Goal: Task Accomplishment & Management: Use online tool/utility

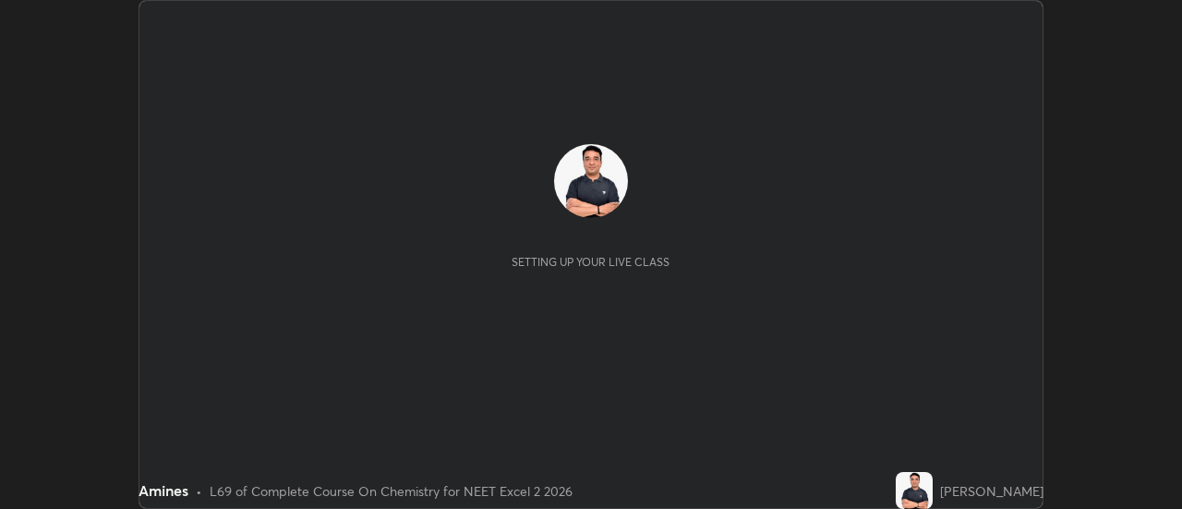
scroll to position [509, 1181]
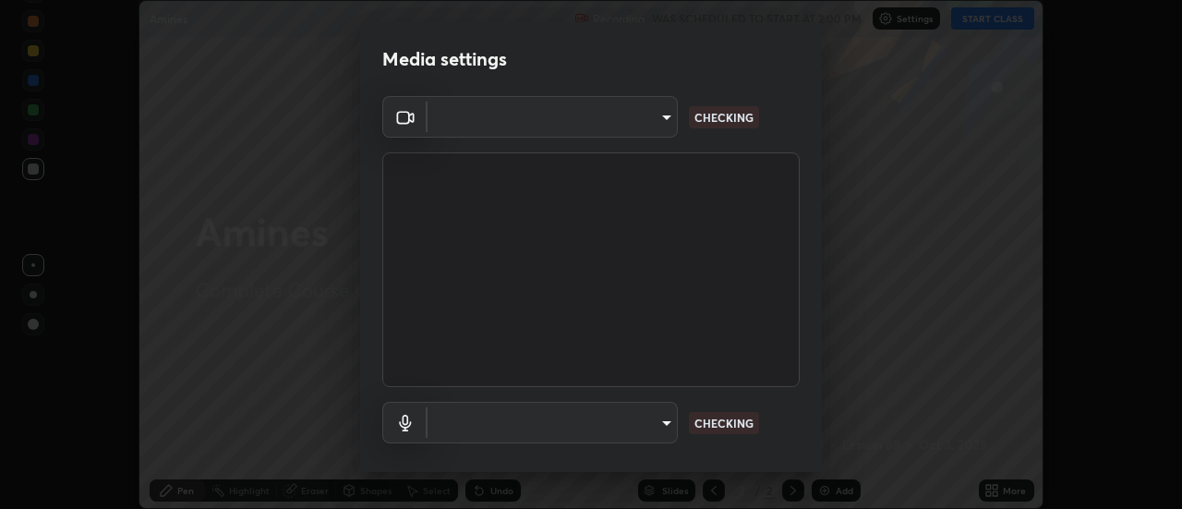
type input "dff715f2b8103cd99efd98edb1208d423aa6cea85c5a492e25875cbf54650d32"
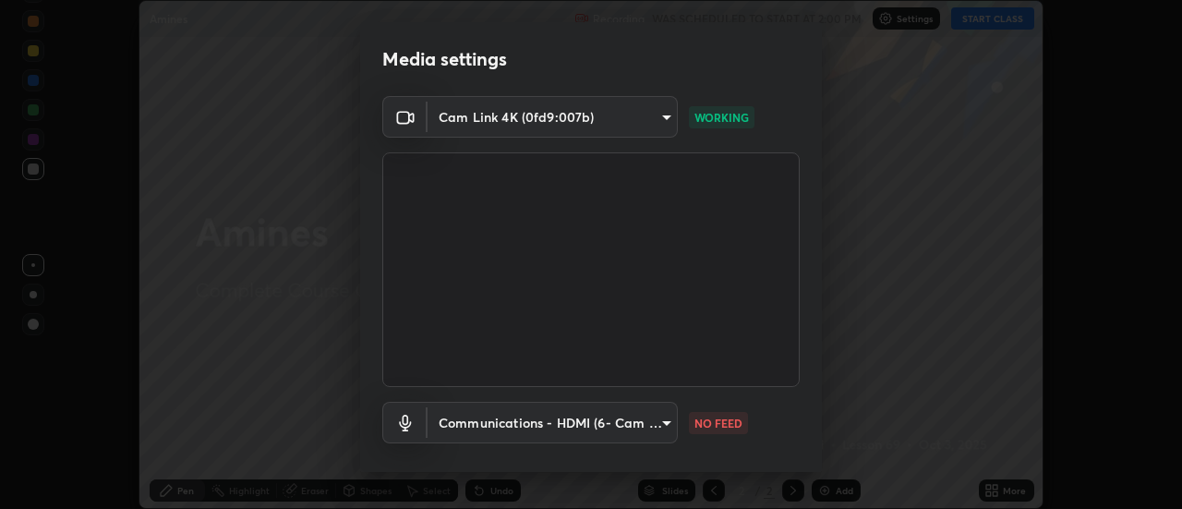
scroll to position [97, 0]
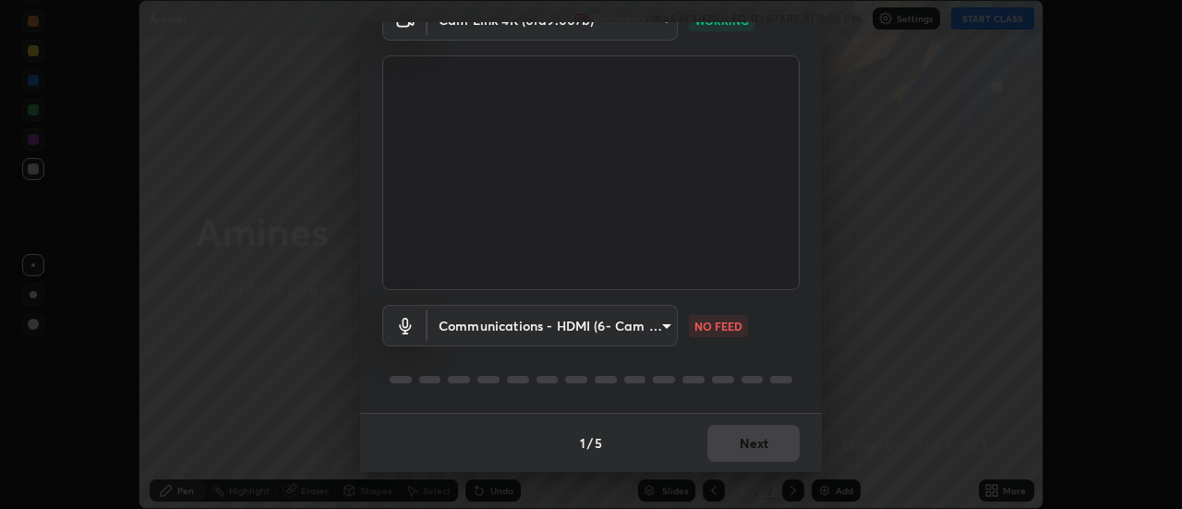
click at [639, 318] on body "Erase all Amines Recording WAS SCHEDULED TO START AT 2:00 PM Settings START CLA…" at bounding box center [591, 254] width 1182 height 509
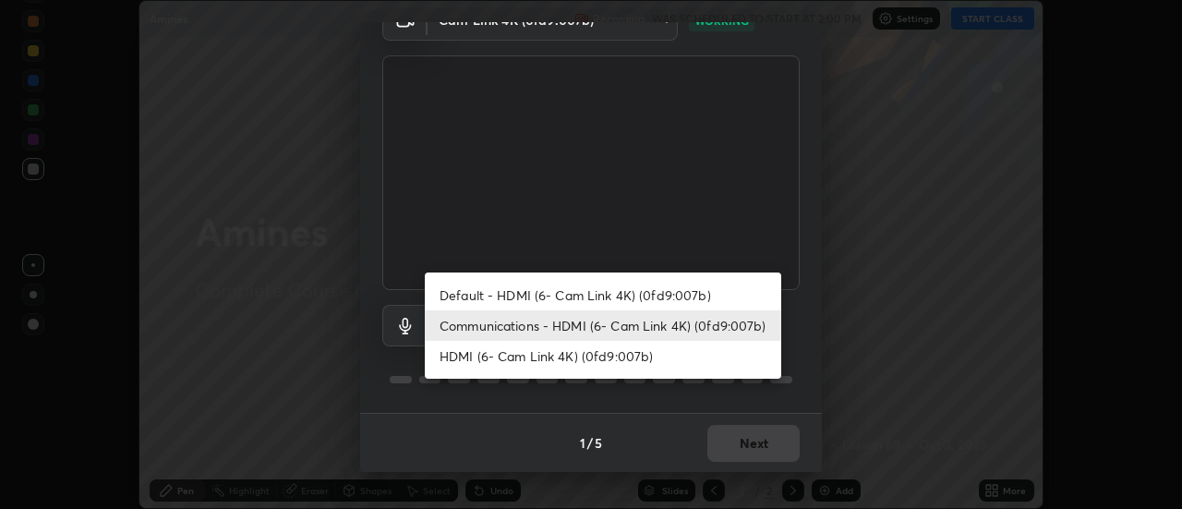
click at [644, 323] on li "Communications - HDMI (6- Cam Link 4K) (0fd9:007b)" at bounding box center [603, 325] width 356 height 30
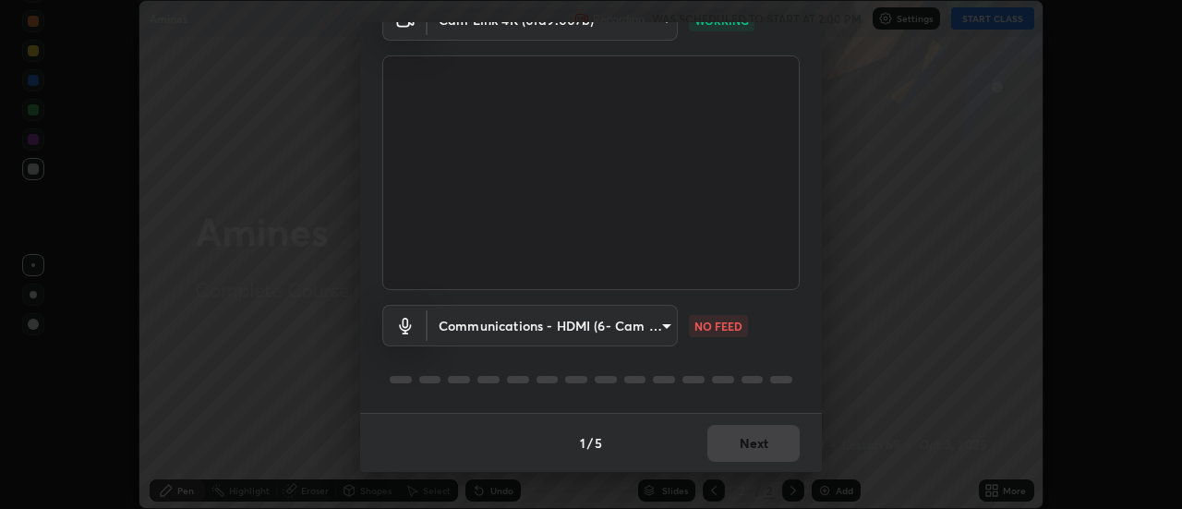
click at [665, 319] on body "Erase all Amines Recording WAS SCHEDULED TO START AT 2:00 PM Settings START CLA…" at bounding box center [591, 254] width 1182 height 509
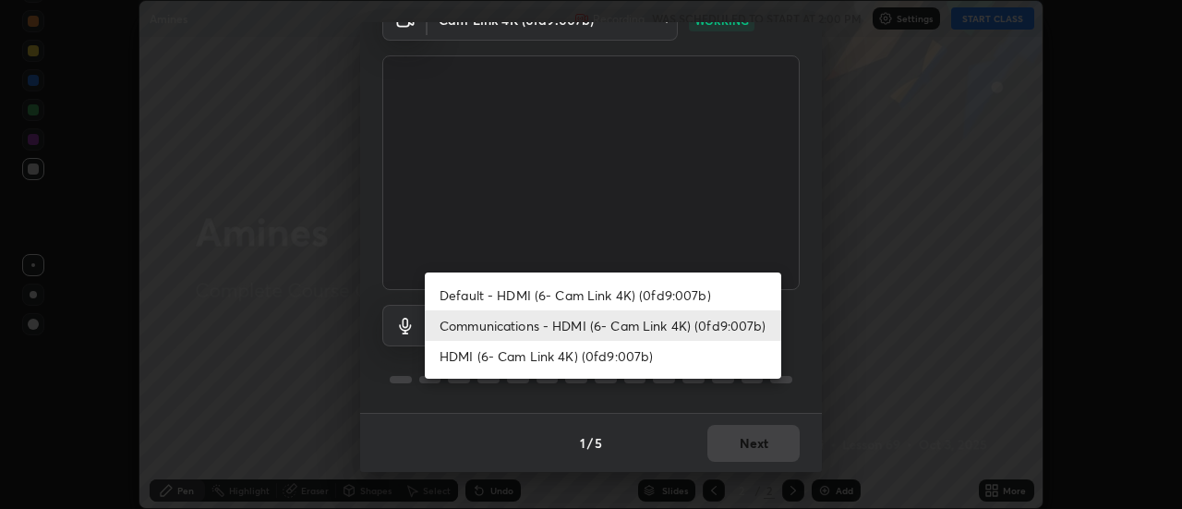
click at [590, 356] on li "HDMI (6- Cam Link 4K) (0fd9:007b)" at bounding box center [603, 356] width 356 height 30
type input "f635b416592741c691ec034eec666381e69009b1363dc5bd7853d1d8c2f99428"
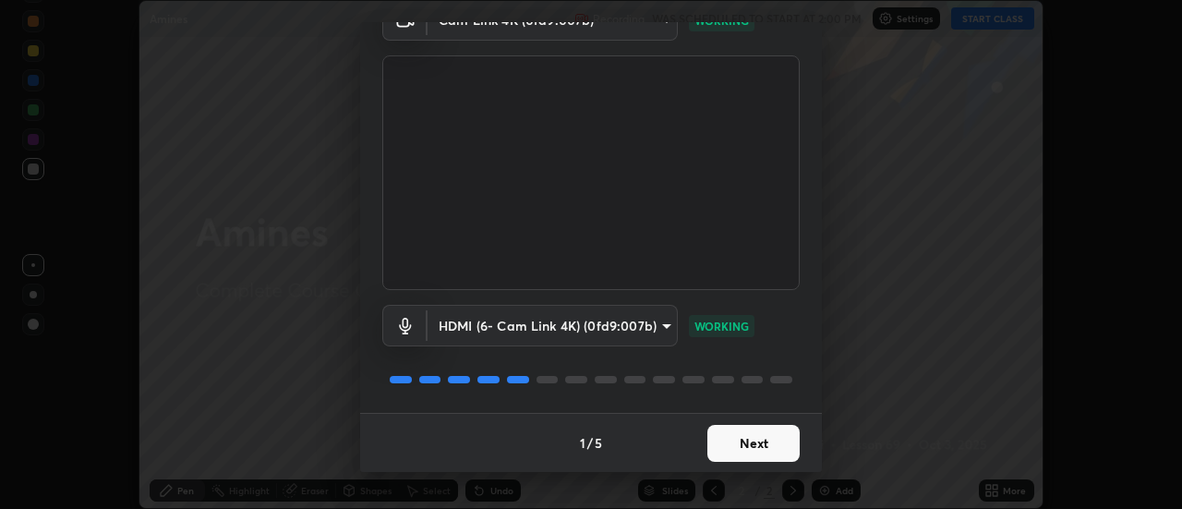
click at [752, 441] on button "Next" at bounding box center [753, 443] width 92 height 37
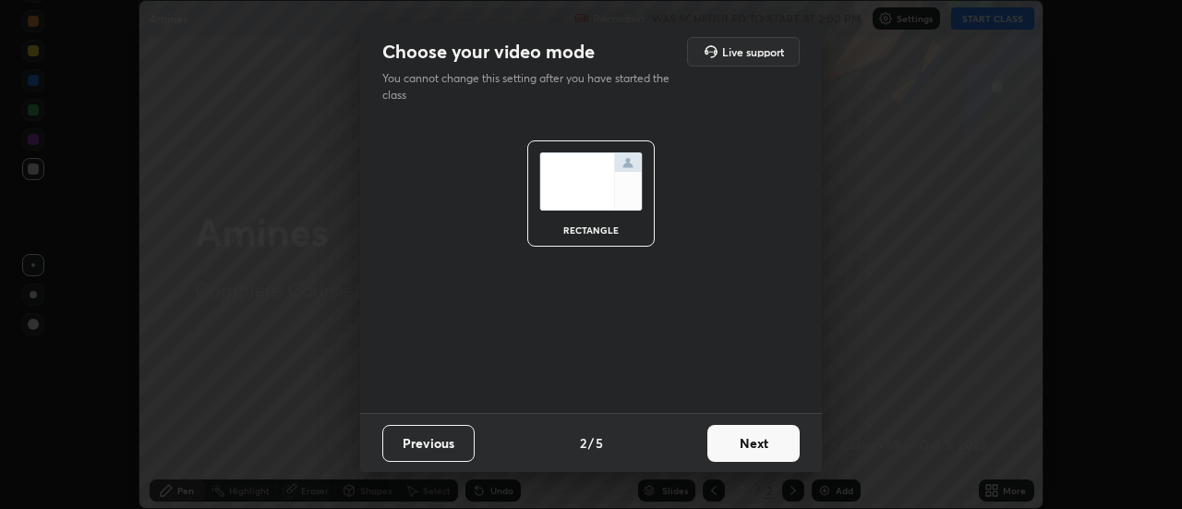
click at [777, 444] on button "Next" at bounding box center [753, 443] width 92 height 37
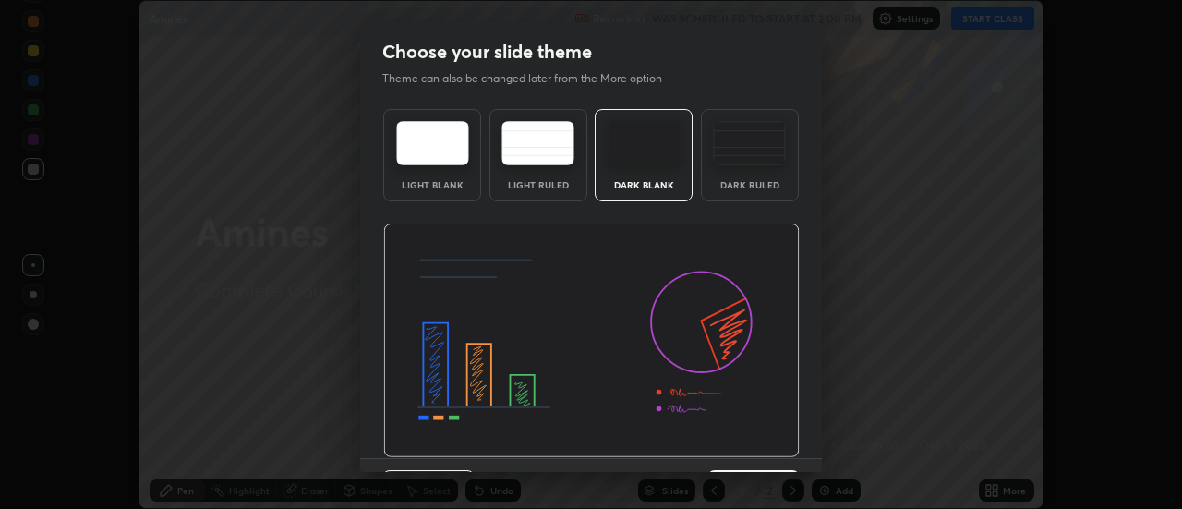
scroll to position [45, 0]
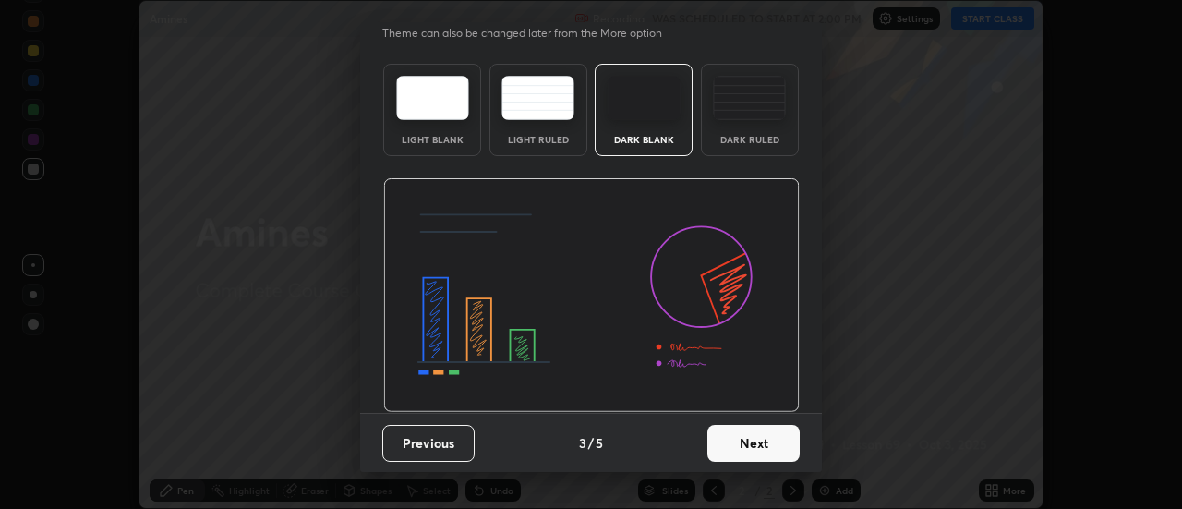
click at [787, 443] on button "Next" at bounding box center [753, 443] width 92 height 37
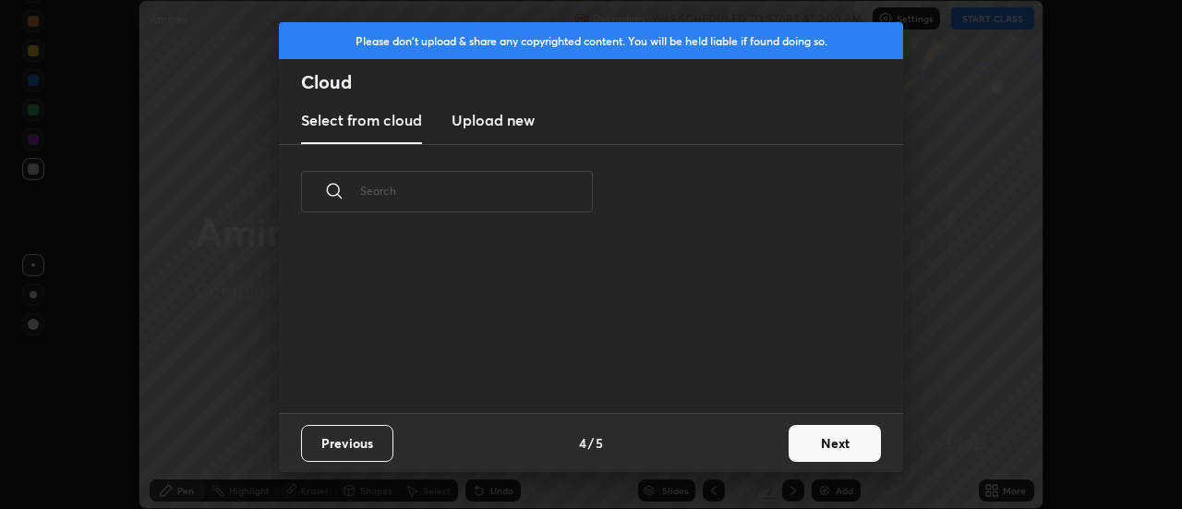
scroll to position [0, 0]
click at [827, 436] on button "Next" at bounding box center [835, 443] width 92 height 37
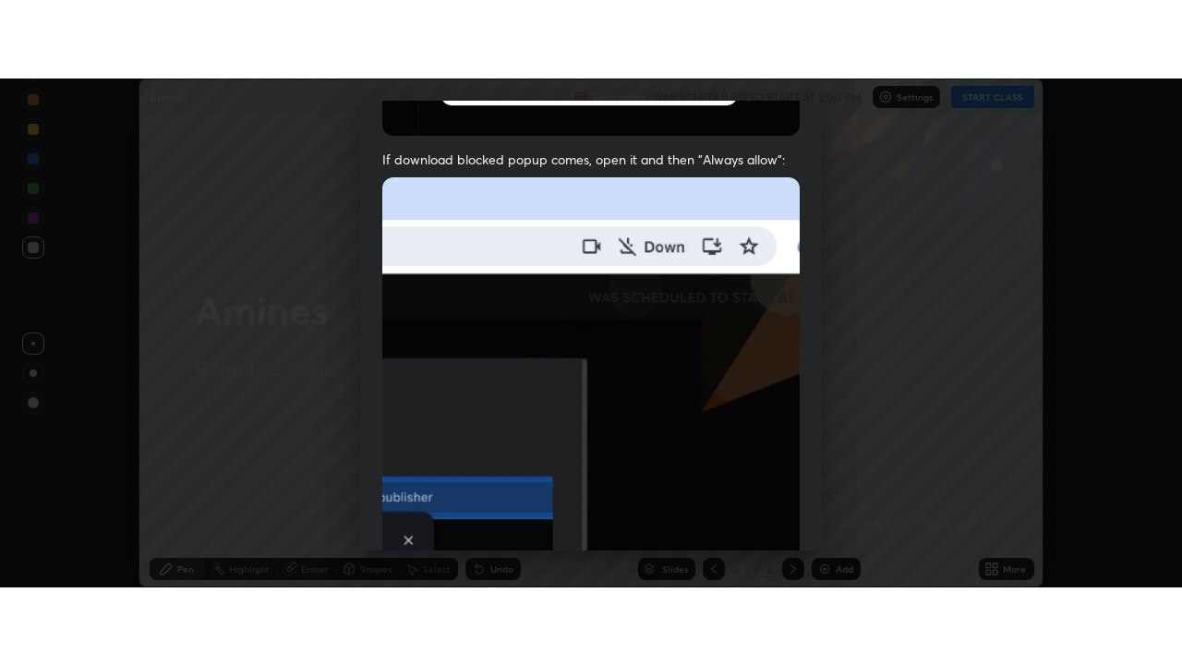
scroll to position [474, 0]
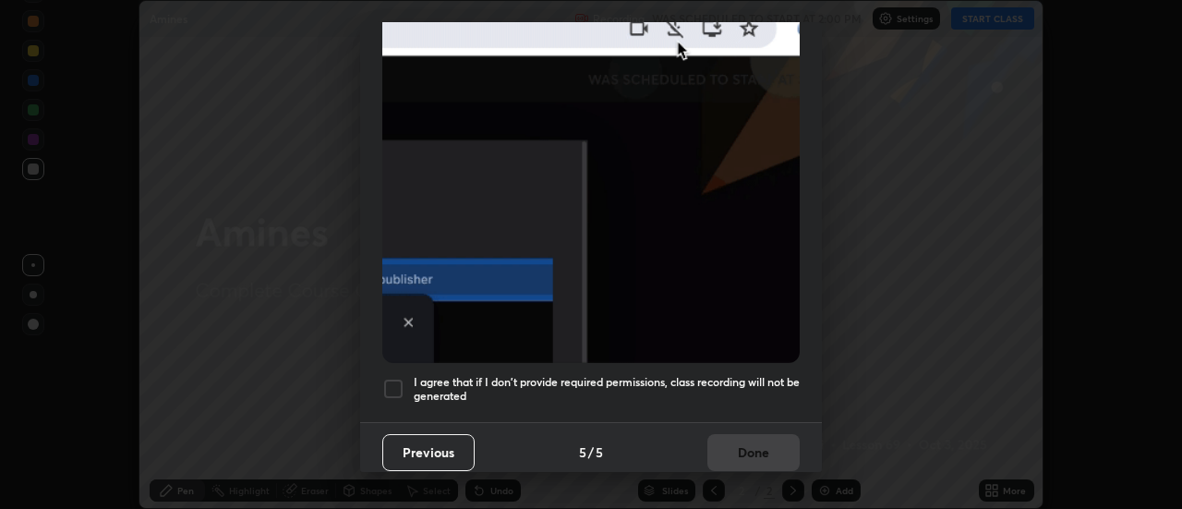
click at [406, 383] on div "I agree that if I don't provide required permissions, class recording will not …" at bounding box center [590, 389] width 417 height 22
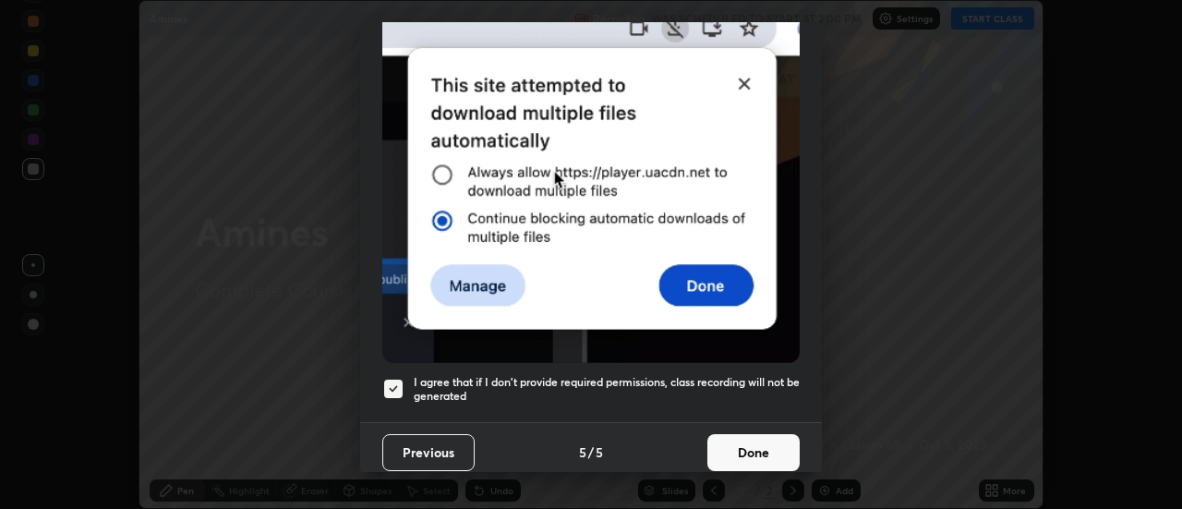
click at [769, 434] on button "Done" at bounding box center [753, 452] width 92 height 37
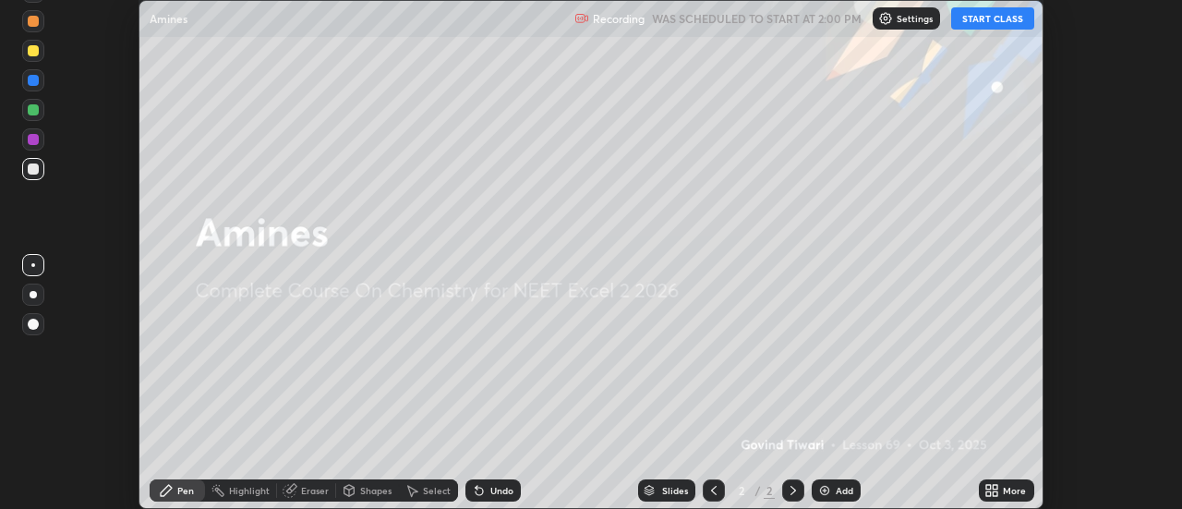
click at [998, 491] on icon at bounding box center [996, 493] width 5 height 5
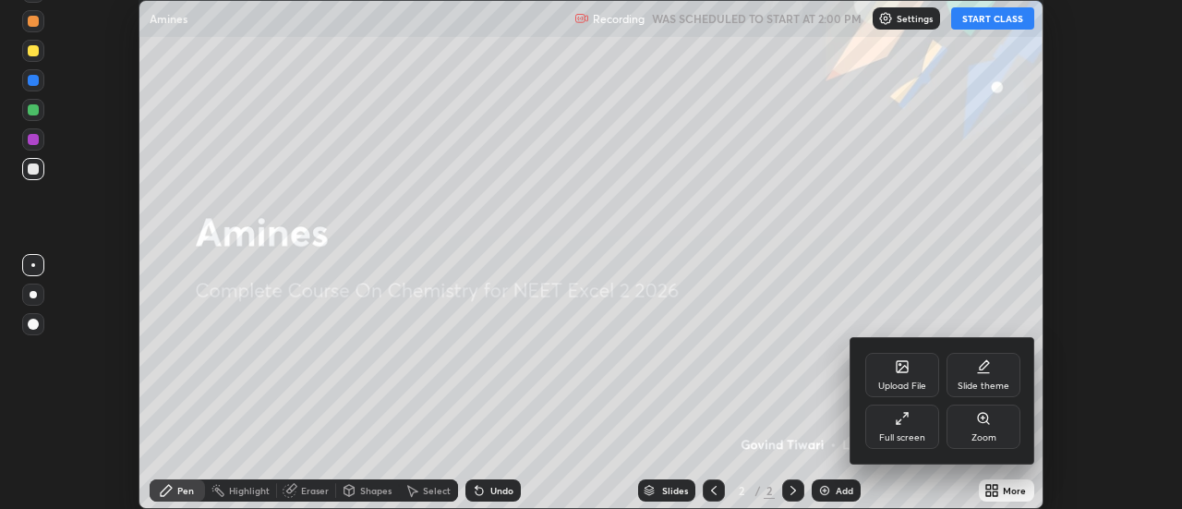
click at [923, 439] on div "Full screen" at bounding box center [902, 437] width 46 height 9
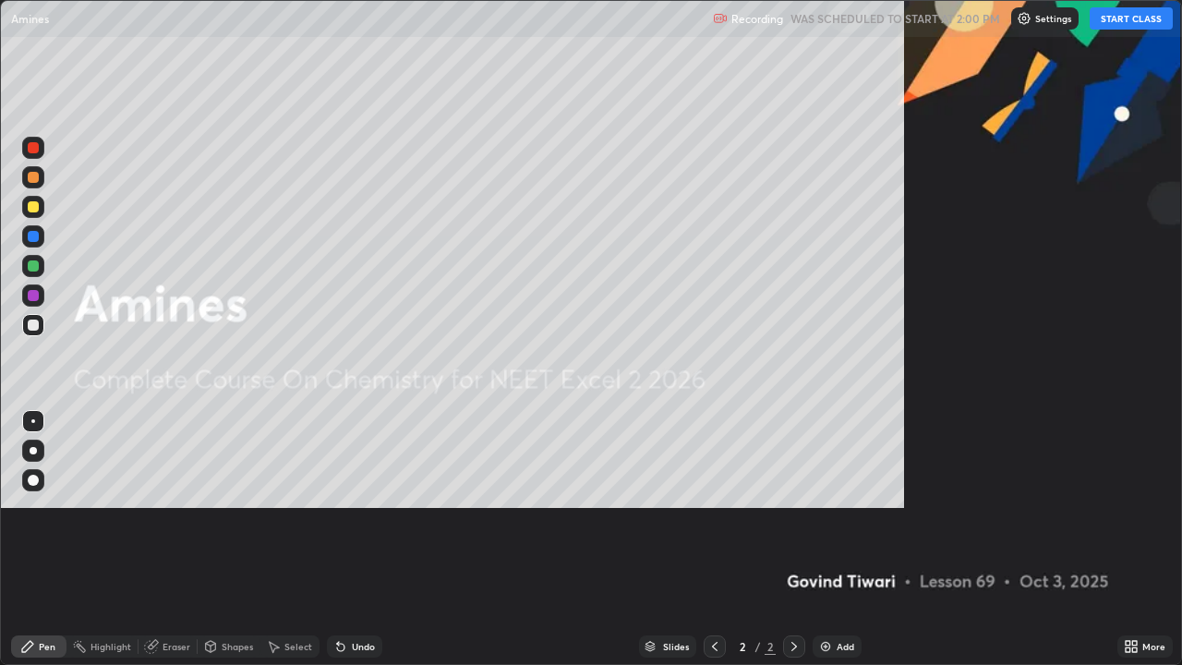
scroll to position [665, 1182]
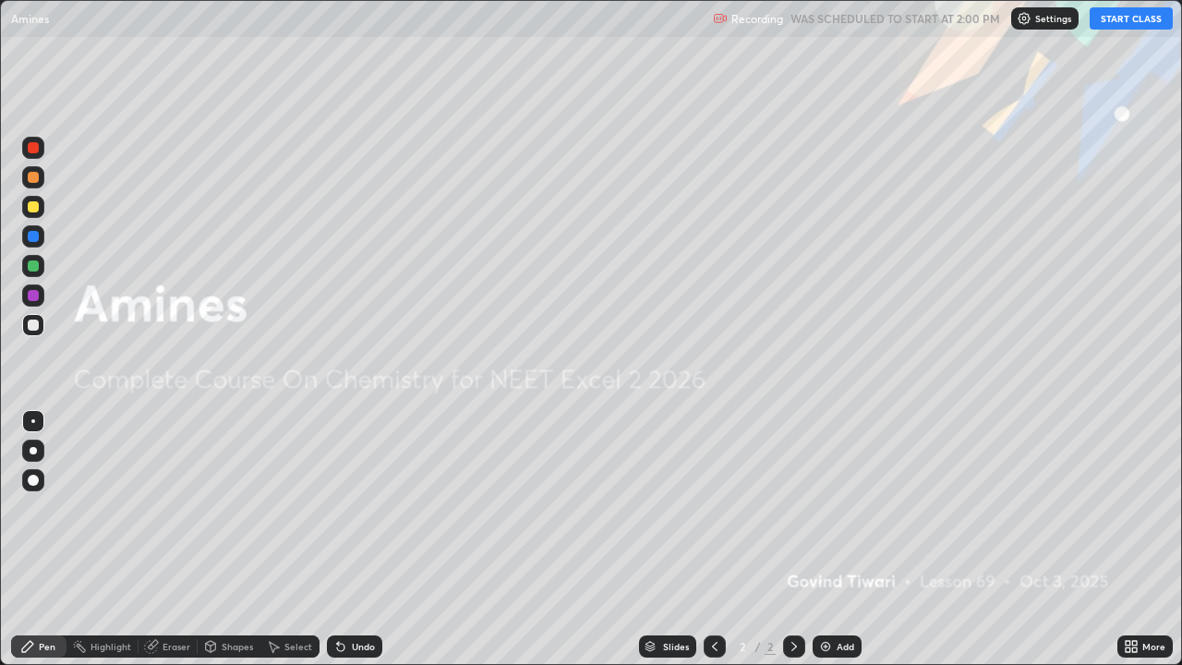
click at [1135, 26] on button "START CLASS" at bounding box center [1131, 18] width 83 height 22
click at [827, 508] on img at bounding box center [825, 646] width 15 height 15
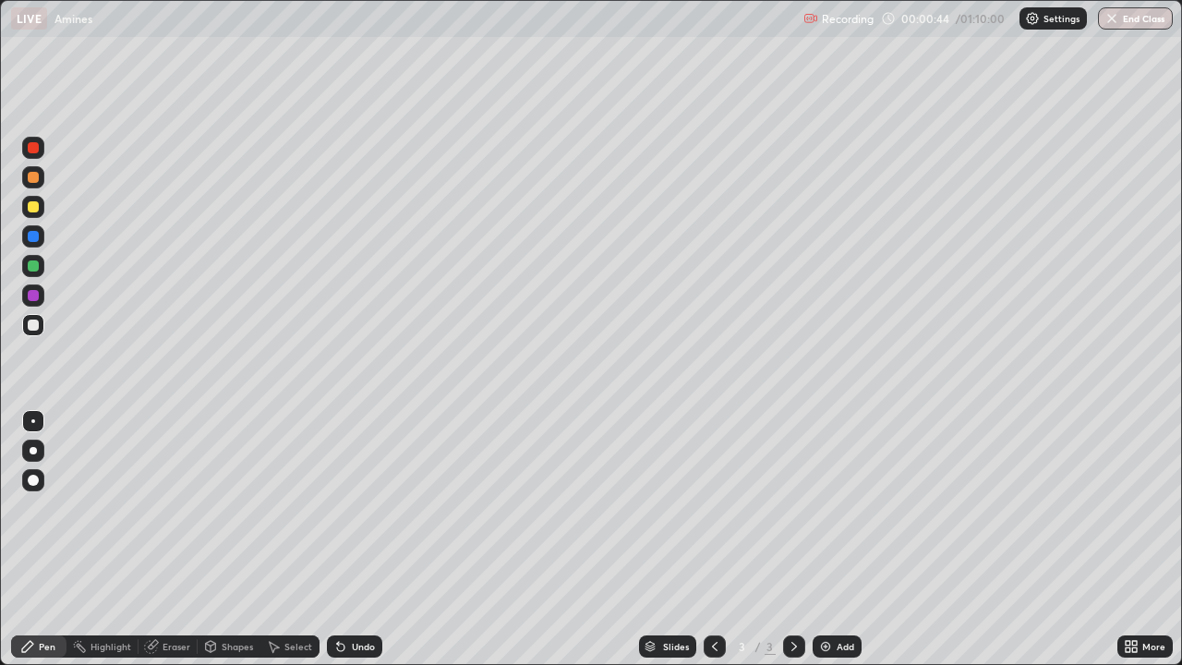
click at [25, 449] on div at bounding box center [33, 451] width 22 height 22
click at [30, 199] on div at bounding box center [33, 207] width 22 height 22
click at [31, 323] on div at bounding box center [33, 325] width 11 height 11
click at [32, 209] on div at bounding box center [33, 206] width 11 height 11
click at [30, 326] on div at bounding box center [33, 325] width 11 height 11
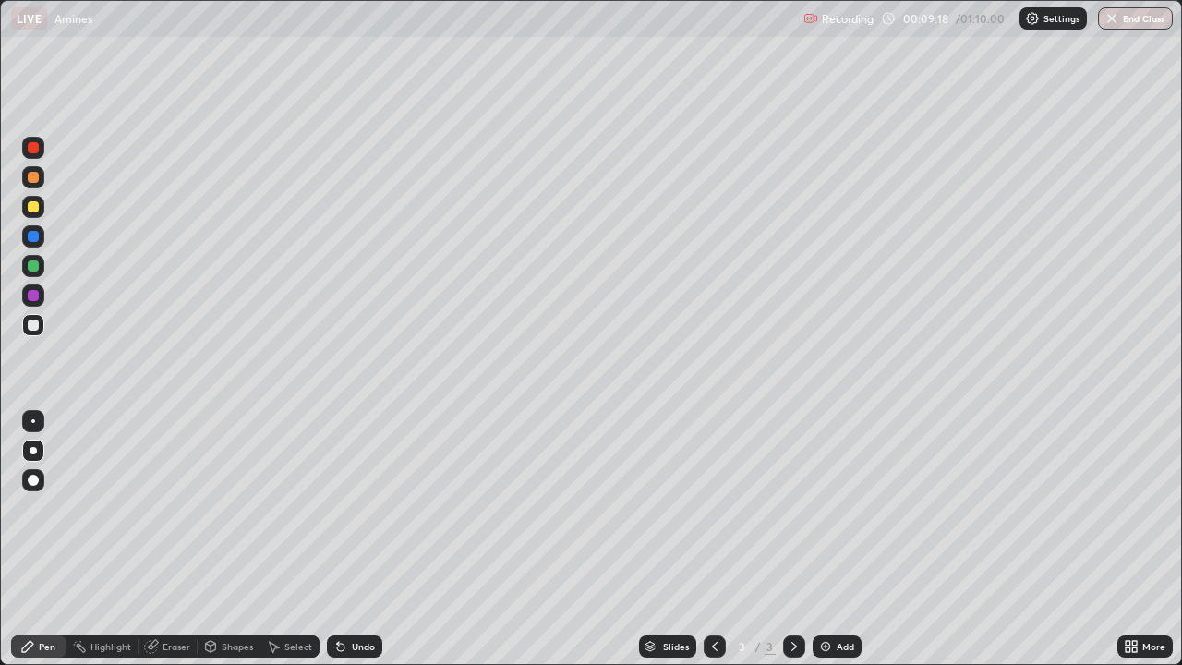
click at [821, 508] on img at bounding box center [825, 646] width 15 height 15
click at [32, 208] on div at bounding box center [33, 206] width 11 height 11
click at [31, 326] on div at bounding box center [33, 325] width 11 height 11
click at [824, 508] on img at bounding box center [825, 646] width 15 height 15
click at [30, 210] on div at bounding box center [33, 206] width 11 height 11
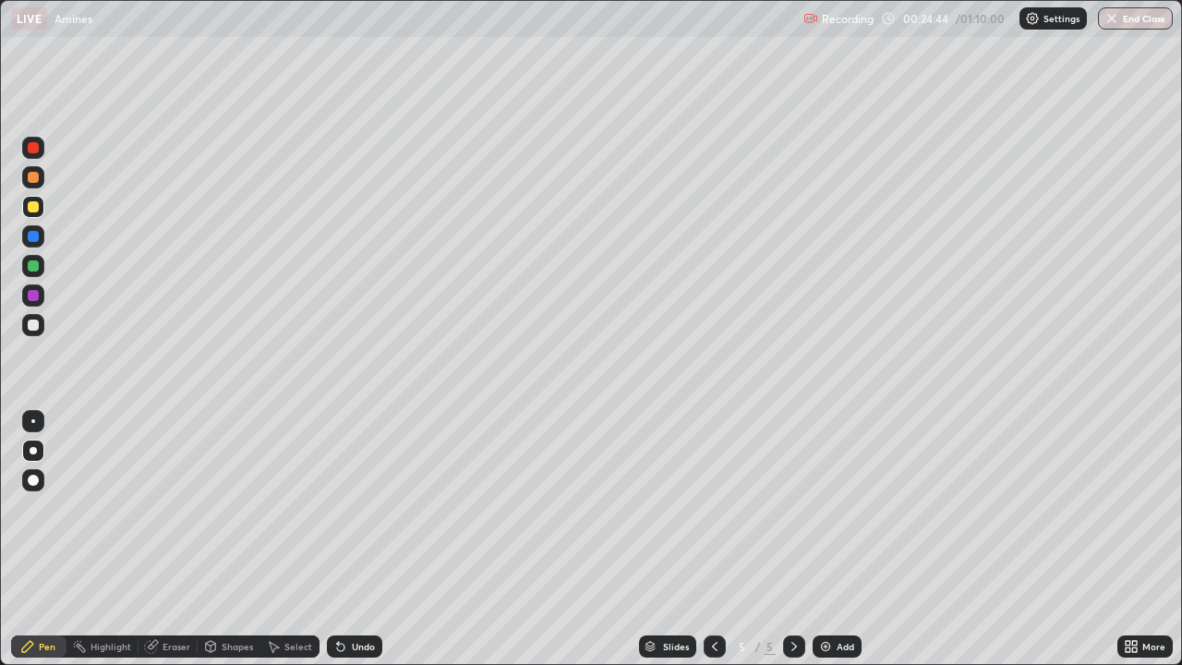
click at [838, 508] on div "Add" at bounding box center [837, 646] width 49 height 22
click at [34, 320] on div at bounding box center [33, 325] width 11 height 11
click at [32, 270] on div at bounding box center [33, 265] width 11 height 11
click at [41, 319] on div at bounding box center [33, 325] width 22 height 22
click at [34, 209] on div at bounding box center [33, 206] width 11 height 11
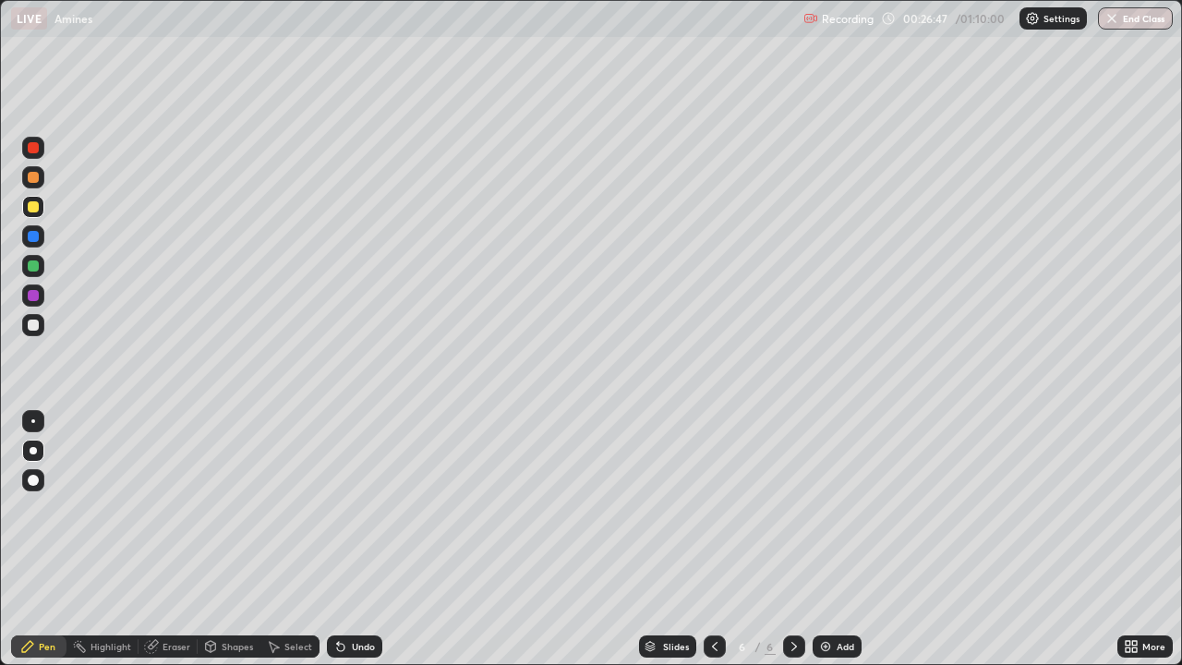
click at [33, 421] on div at bounding box center [33, 421] width 4 height 4
click at [32, 330] on div at bounding box center [33, 325] width 11 height 11
click at [34, 263] on div at bounding box center [33, 265] width 11 height 11
click at [159, 508] on div "Eraser" at bounding box center [168, 646] width 59 height 22
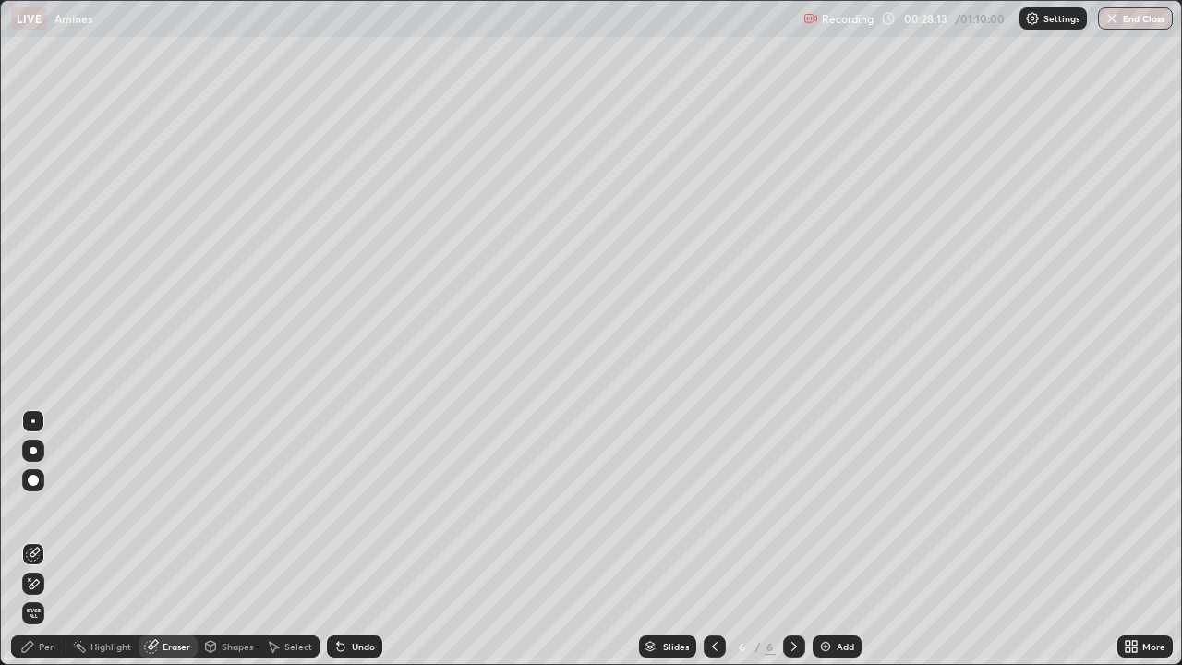
click at [34, 508] on icon at bounding box center [27, 646] width 15 height 15
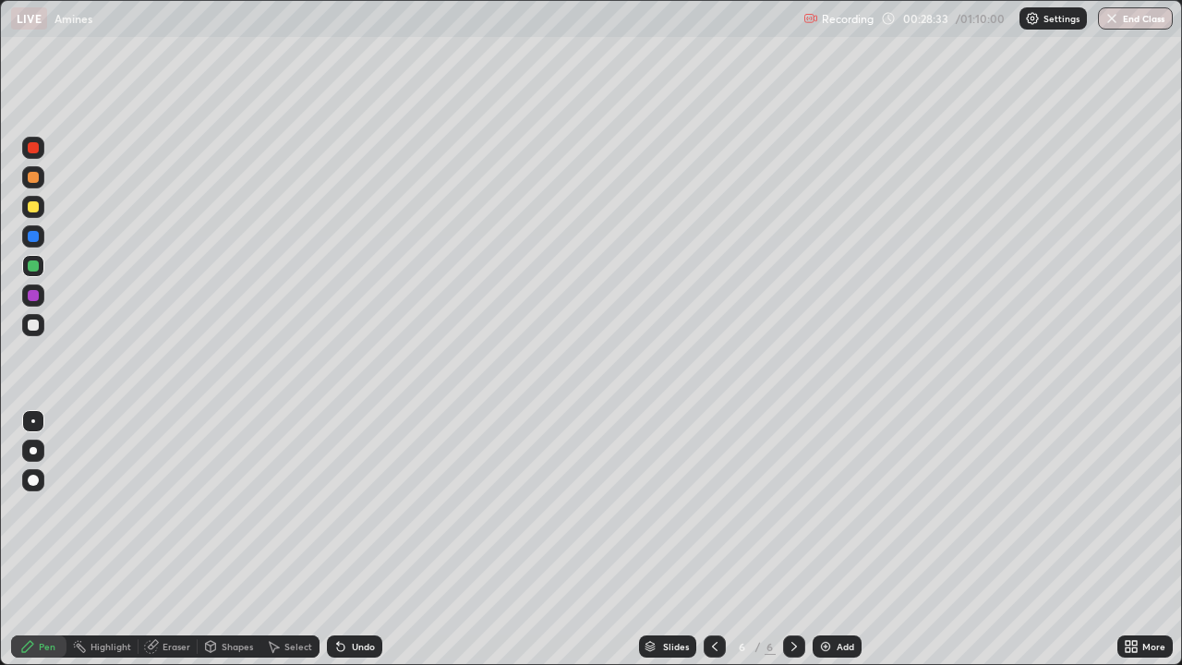
click at [32, 451] on div at bounding box center [33, 450] width 7 height 7
click at [28, 320] on div at bounding box center [33, 325] width 22 height 22
click at [837, 508] on div "Add" at bounding box center [846, 646] width 18 height 9
click at [33, 209] on div at bounding box center [33, 206] width 11 height 11
click at [31, 321] on div at bounding box center [33, 325] width 11 height 11
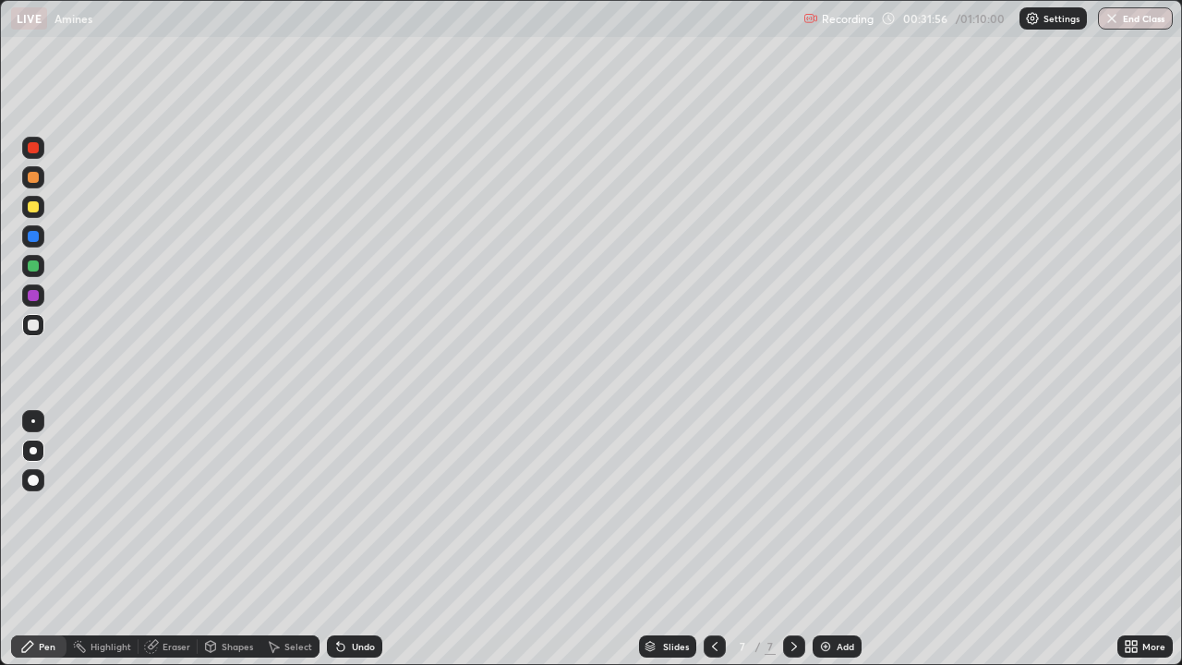
click at [33, 421] on div at bounding box center [33, 421] width 4 height 4
click at [30, 182] on div at bounding box center [33, 177] width 11 height 11
click at [711, 508] on icon at bounding box center [714, 646] width 15 height 15
click at [792, 508] on icon at bounding box center [794, 646] width 15 height 15
click at [23, 332] on div at bounding box center [33, 325] width 22 height 22
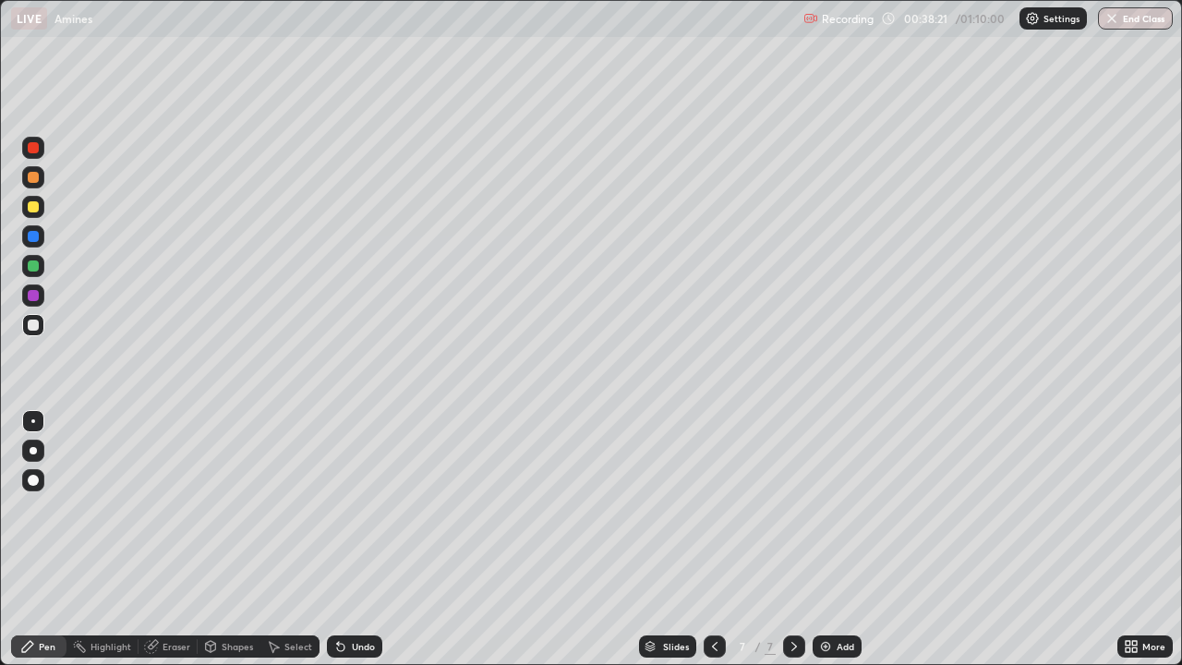
click at [30, 451] on div at bounding box center [33, 450] width 7 height 7
click at [166, 508] on div "Eraser" at bounding box center [177, 646] width 28 height 9
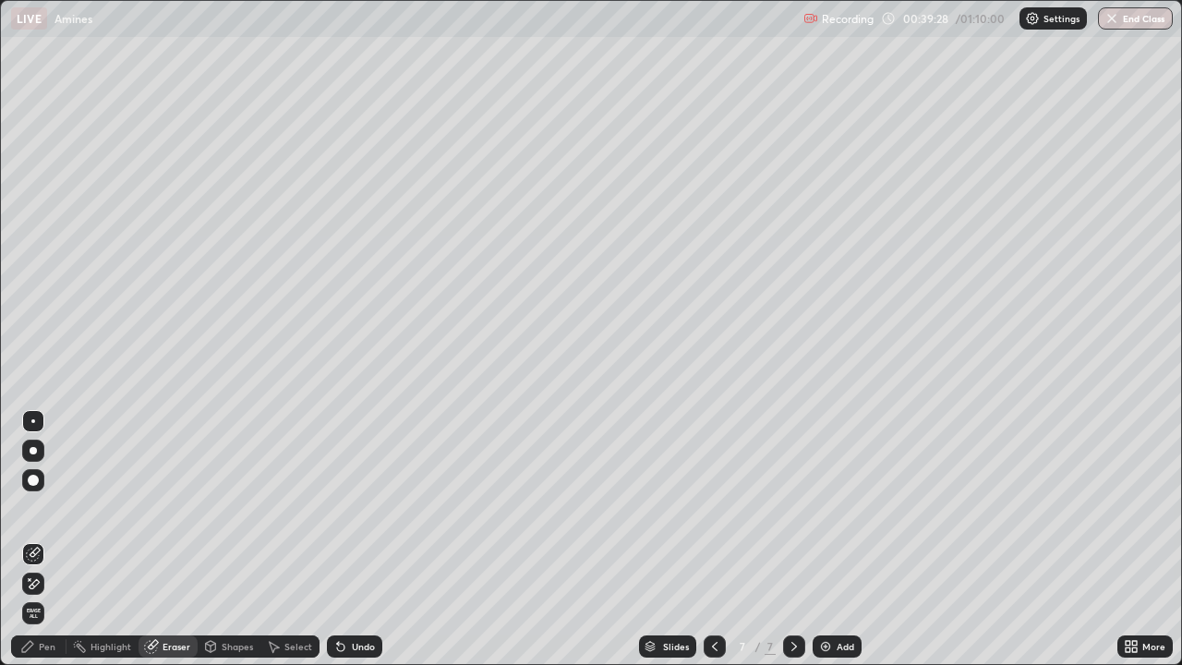
click at [31, 508] on icon at bounding box center [33, 584] width 15 height 16
click at [43, 508] on div "Pen" at bounding box center [38, 646] width 55 height 22
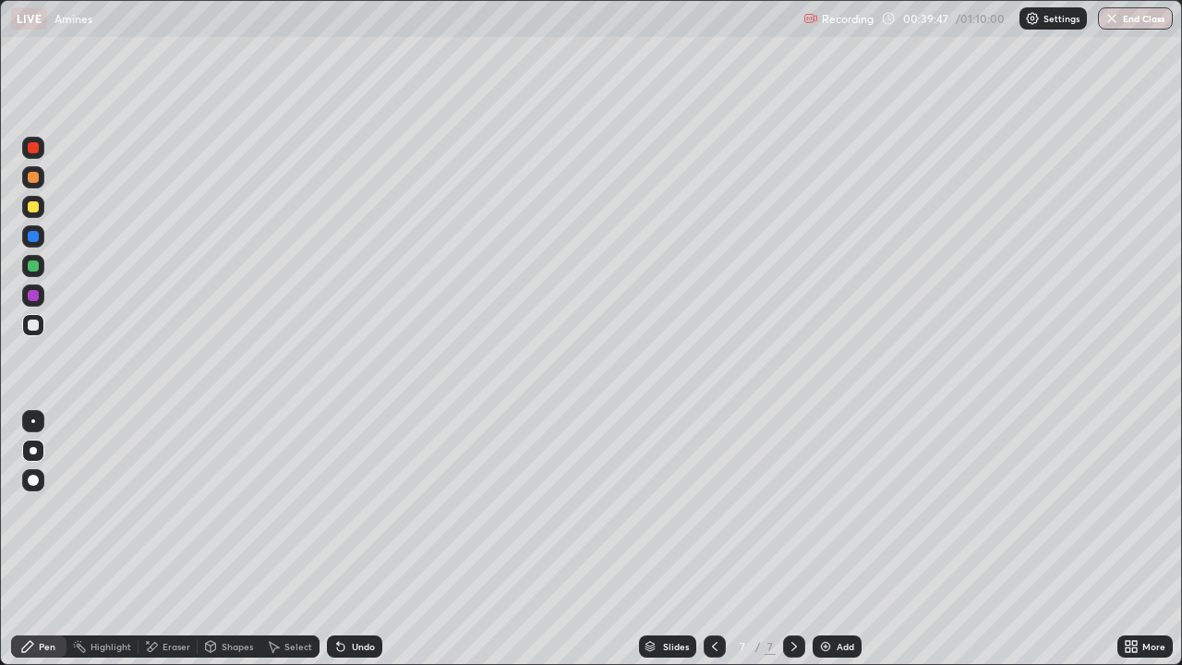
click at [30, 208] on div at bounding box center [33, 206] width 11 height 11
click at [33, 177] on div at bounding box center [33, 177] width 11 height 11
click at [163, 508] on div "Eraser" at bounding box center [177, 646] width 28 height 9
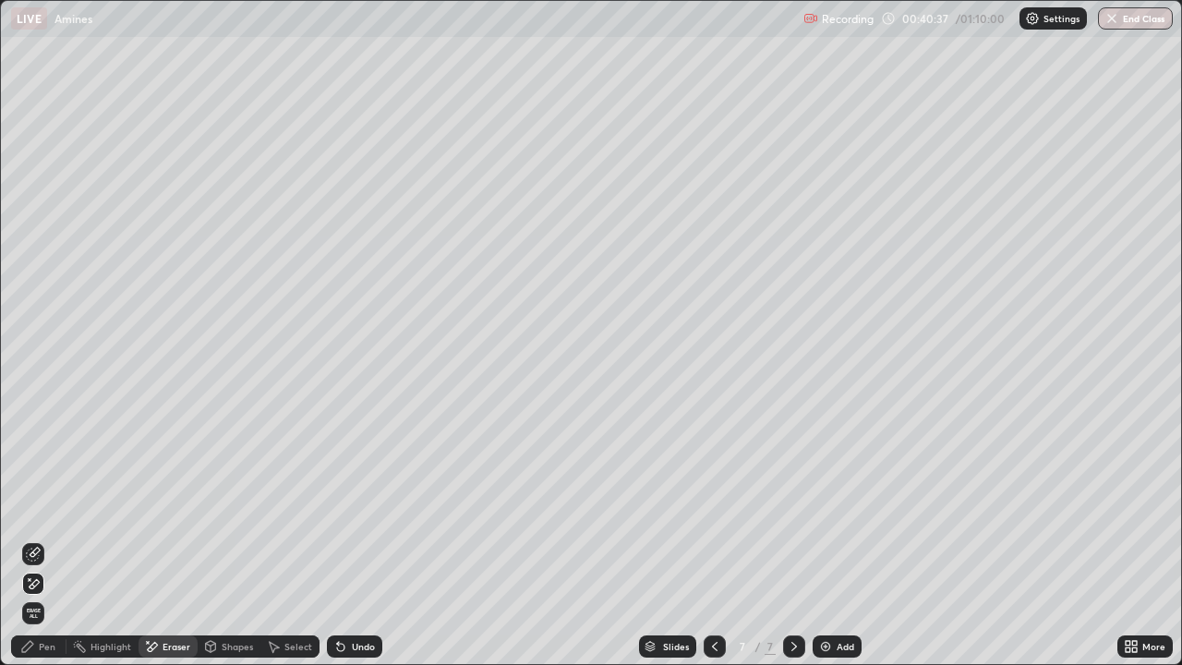
click at [30, 508] on icon at bounding box center [27, 646] width 15 height 15
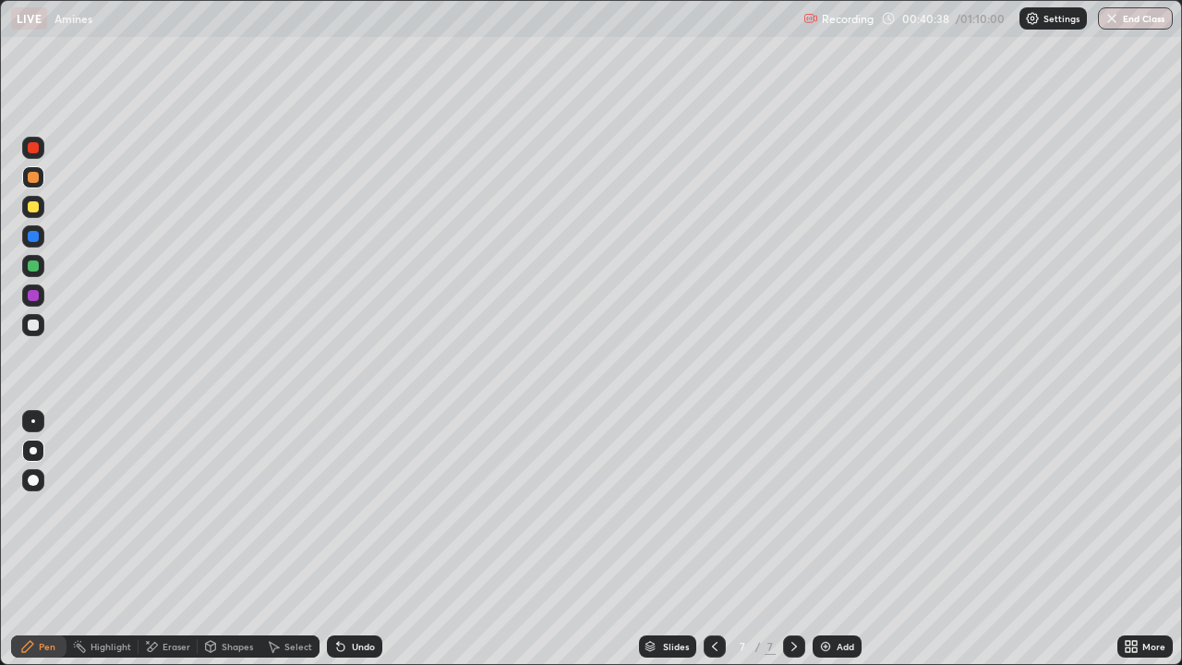
click at [34, 211] on div at bounding box center [33, 206] width 11 height 11
click at [33, 421] on div at bounding box center [33, 421] width 4 height 4
click at [35, 325] on div at bounding box center [33, 325] width 11 height 11
click at [160, 508] on div "Eraser" at bounding box center [168, 646] width 59 height 22
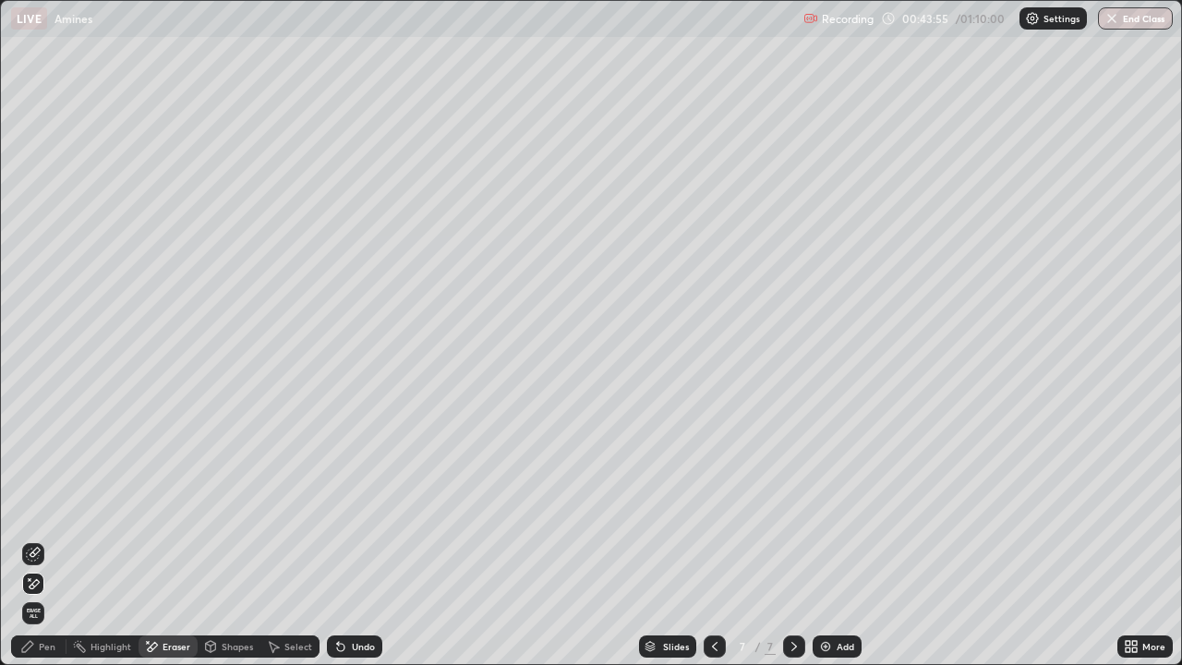
click at [35, 508] on icon at bounding box center [27, 646] width 15 height 15
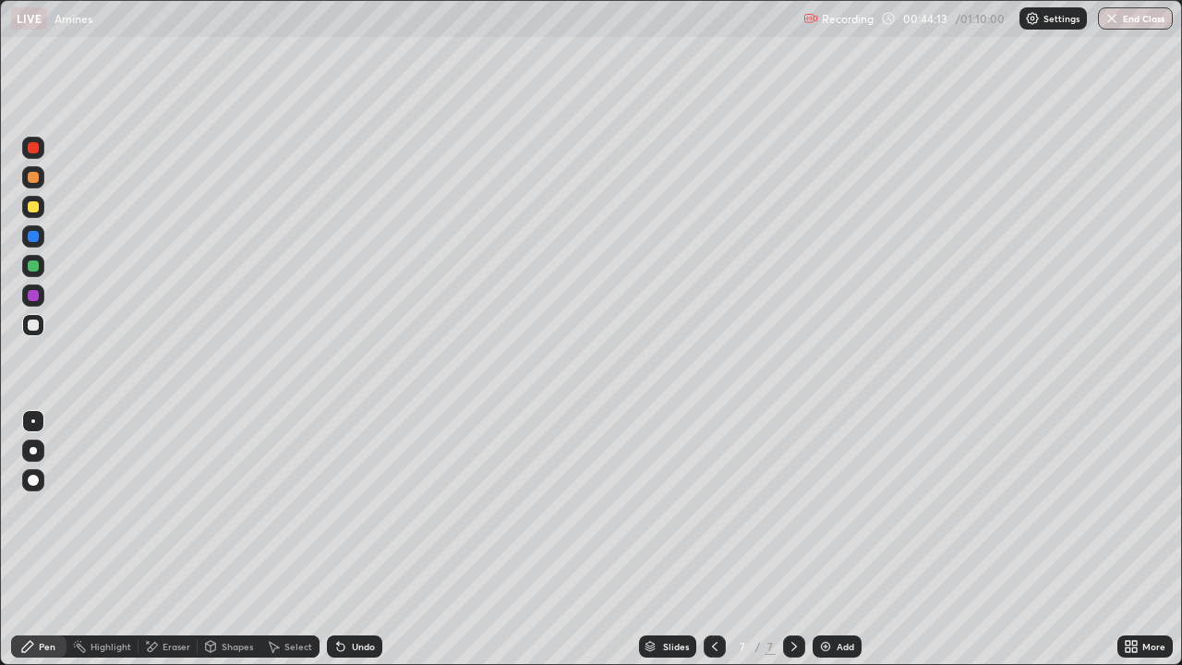
click at [163, 508] on div "Eraser" at bounding box center [177, 646] width 28 height 9
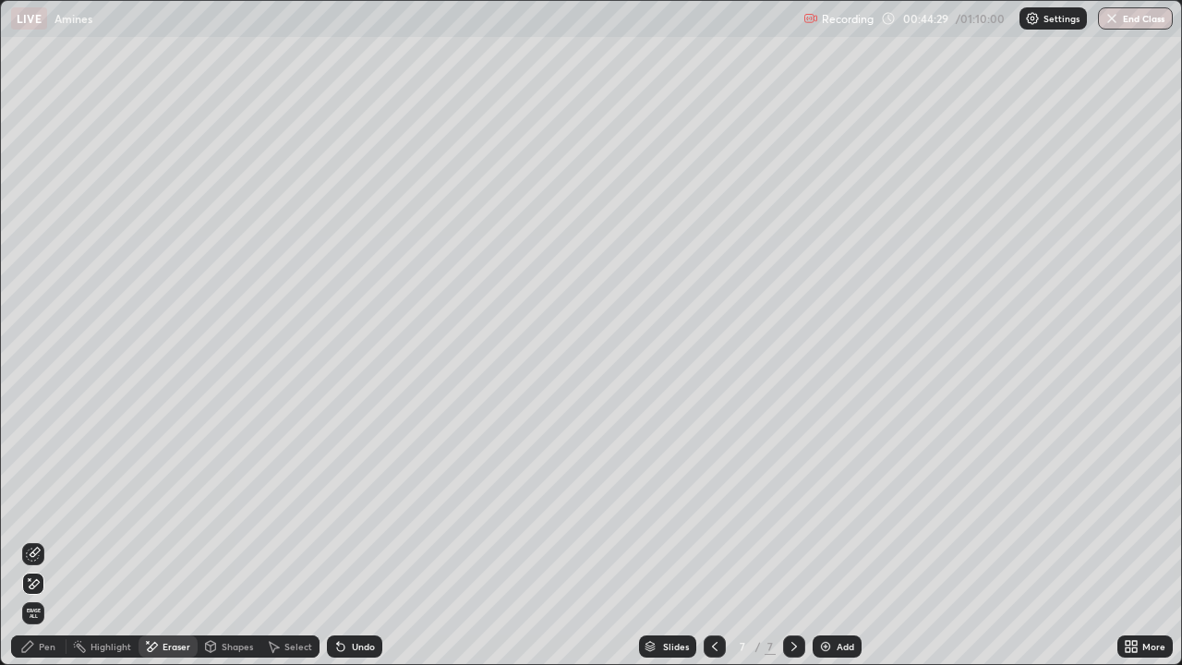
click at [32, 508] on icon at bounding box center [27, 646] width 15 height 15
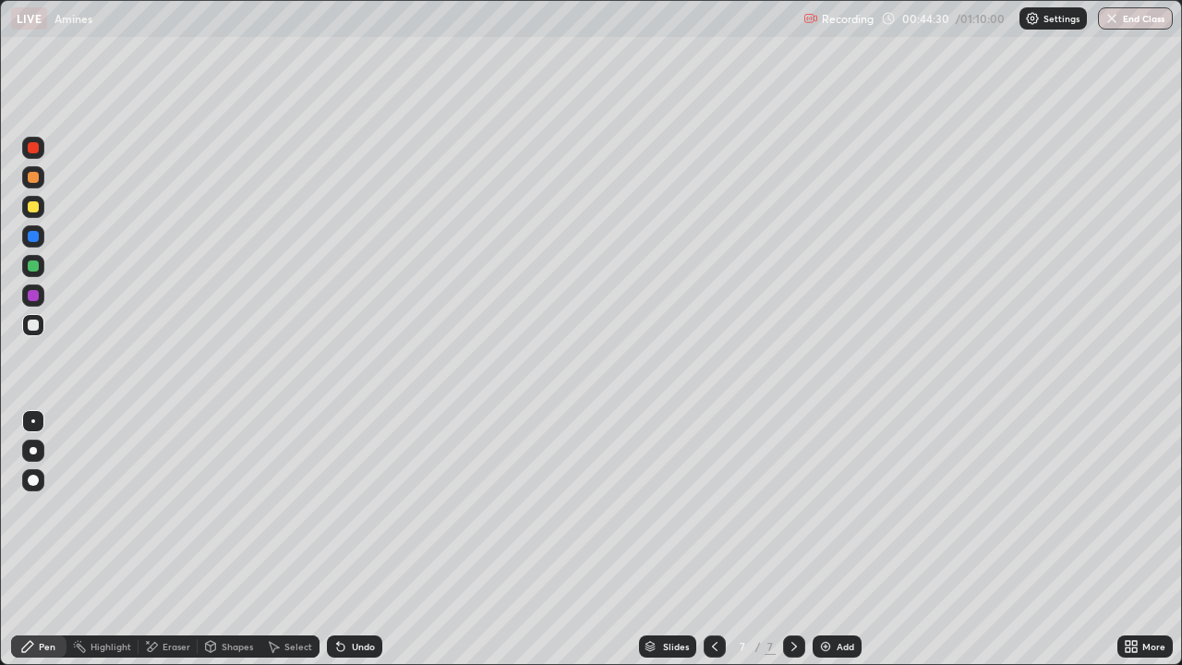
click at [30, 451] on div at bounding box center [33, 450] width 7 height 7
click at [35, 268] on div at bounding box center [33, 265] width 11 height 11
click at [159, 508] on div "Eraser" at bounding box center [168, 646] width 59 height 22
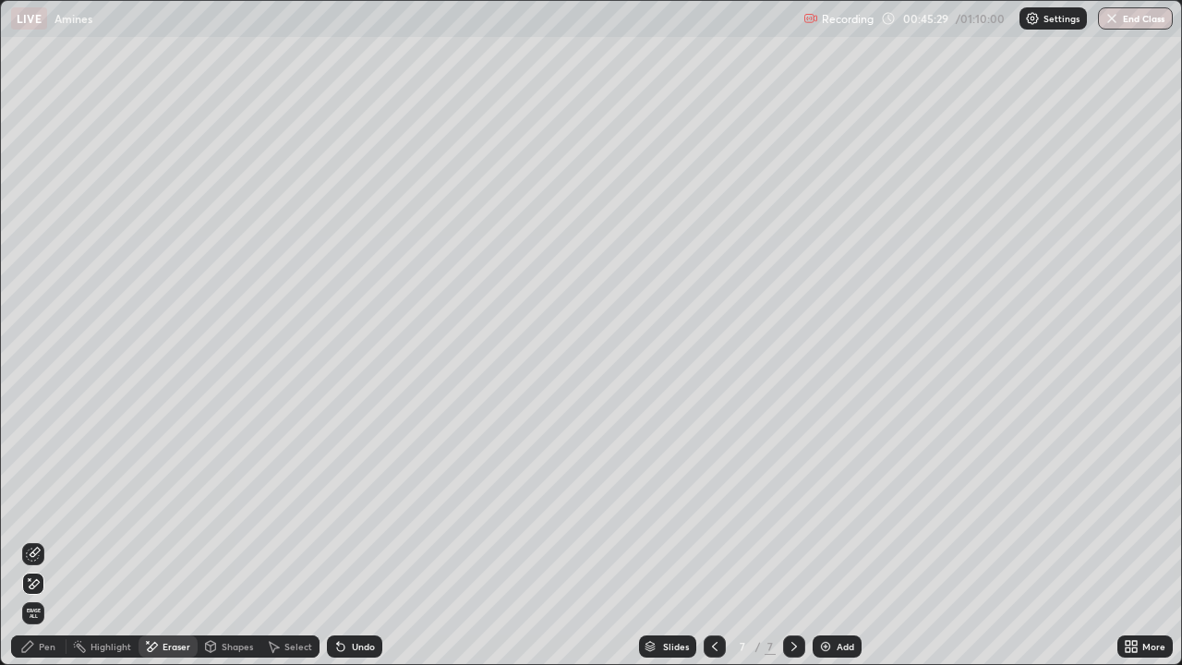
click at [30, 508] on icon at bounding box center [27, 646] width 15 height 15
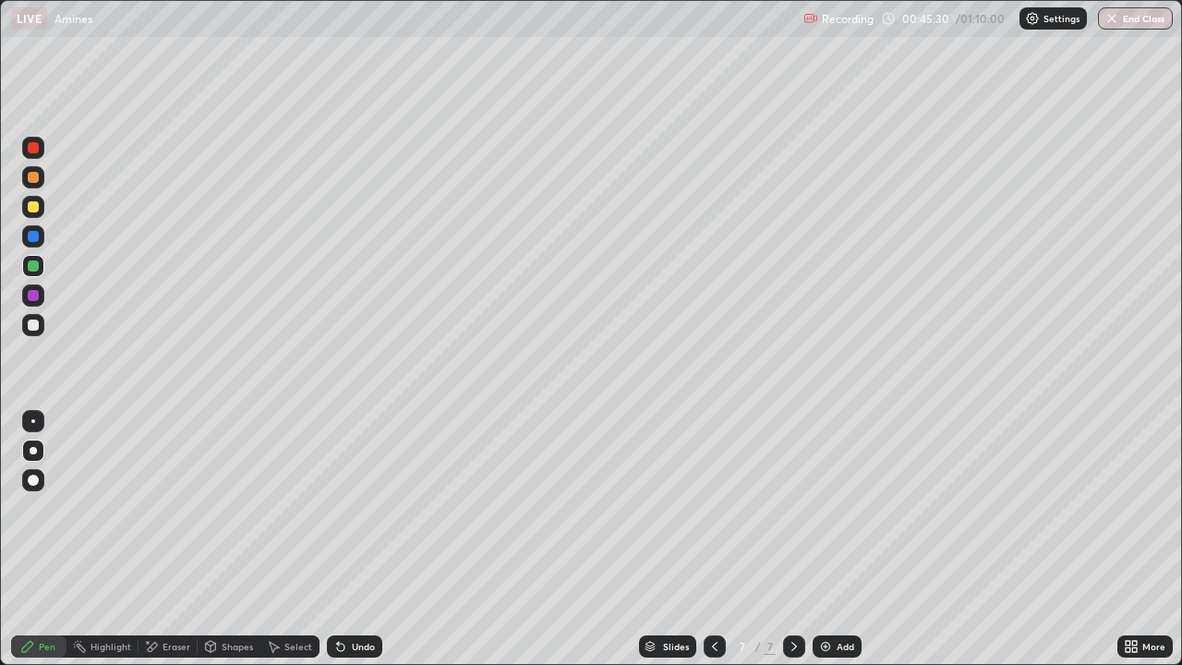
click at [31, 329] on div at bounding box center [33, 325] width 11 height 11
click at [163, 508] on div "Eraser" at bounding box center [177, 646] width 28 height 9
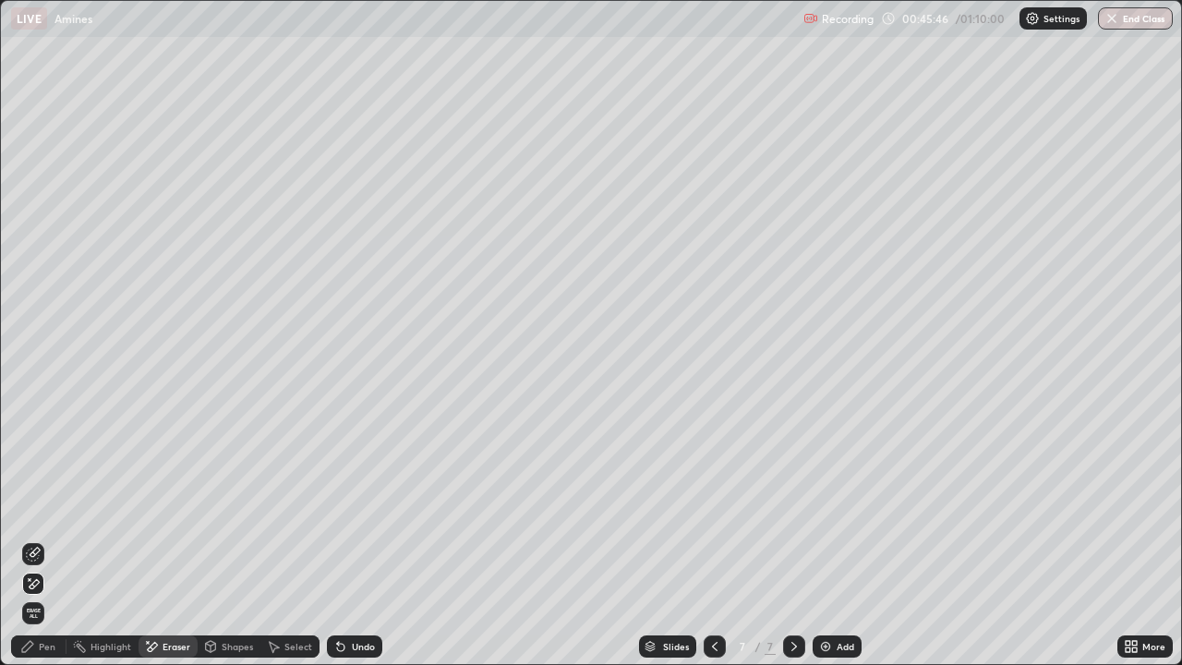
click at [37, 508] on div "Pen" at bounding box center [38, 646] width 55 height 22
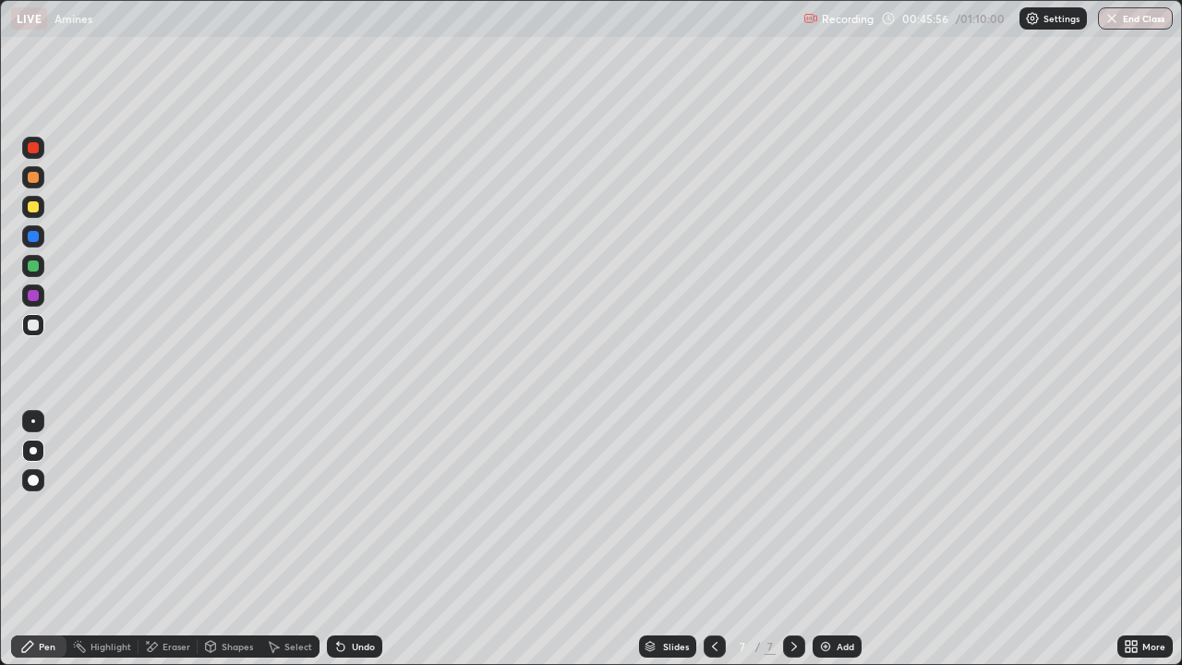
click at [30, 210] on div at bounding box center [33, 206] width 11 height 11
click at [177, 508] on div "Eraser" at bounding box center [168, 646] width 59 height 22
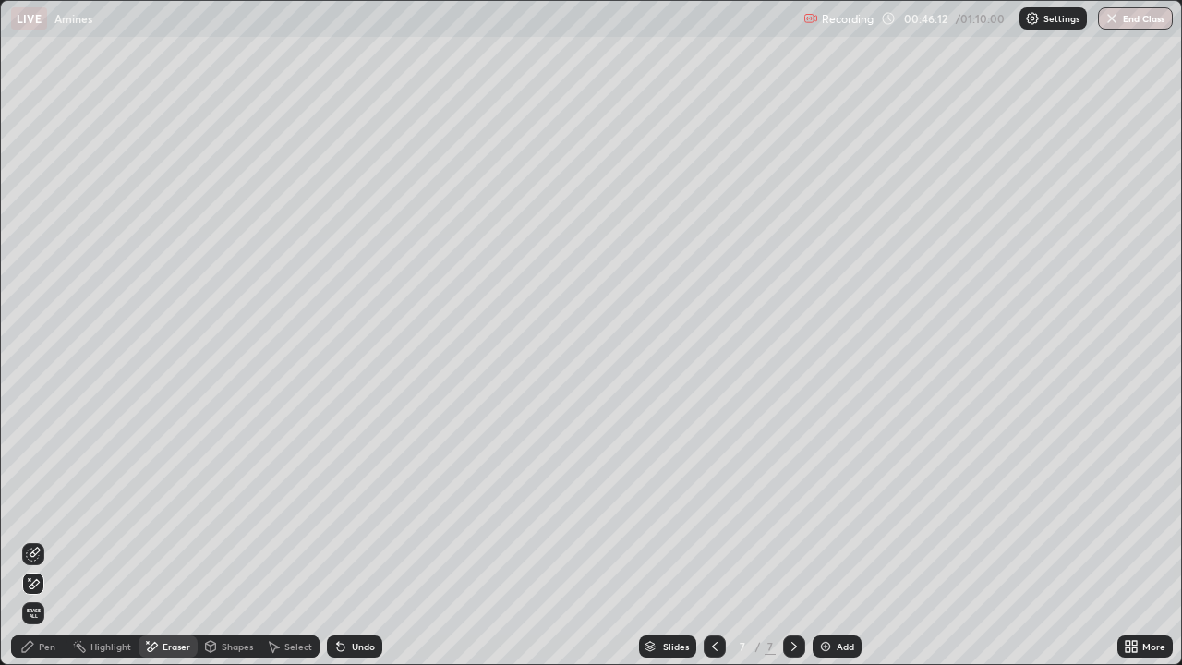
click at [46, 508] on div "Pen" at bounding box center [47, 646] width 17 height 9
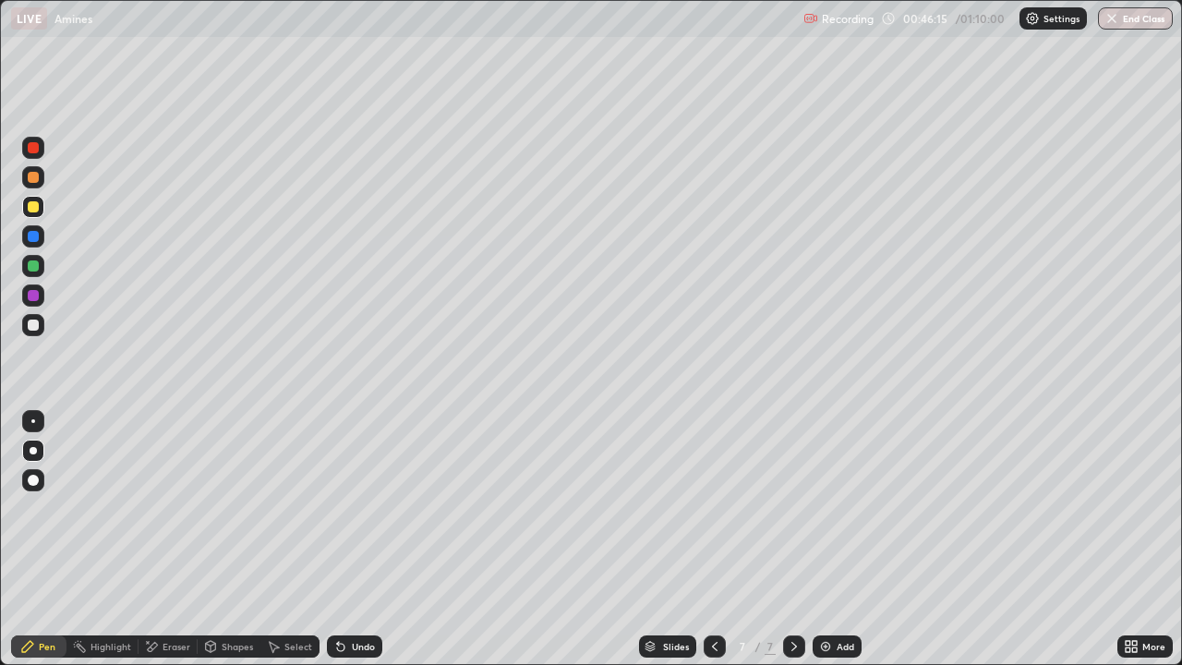
click at [29, 210] on div at bounding box center [33, 206] width 11 height 11
click at [32, 421] on div at bounding box center [33, 421] width 4 height 4
click at [188, 508] on div "Eraser" at bounding box center [177, 646] width 28 height 9
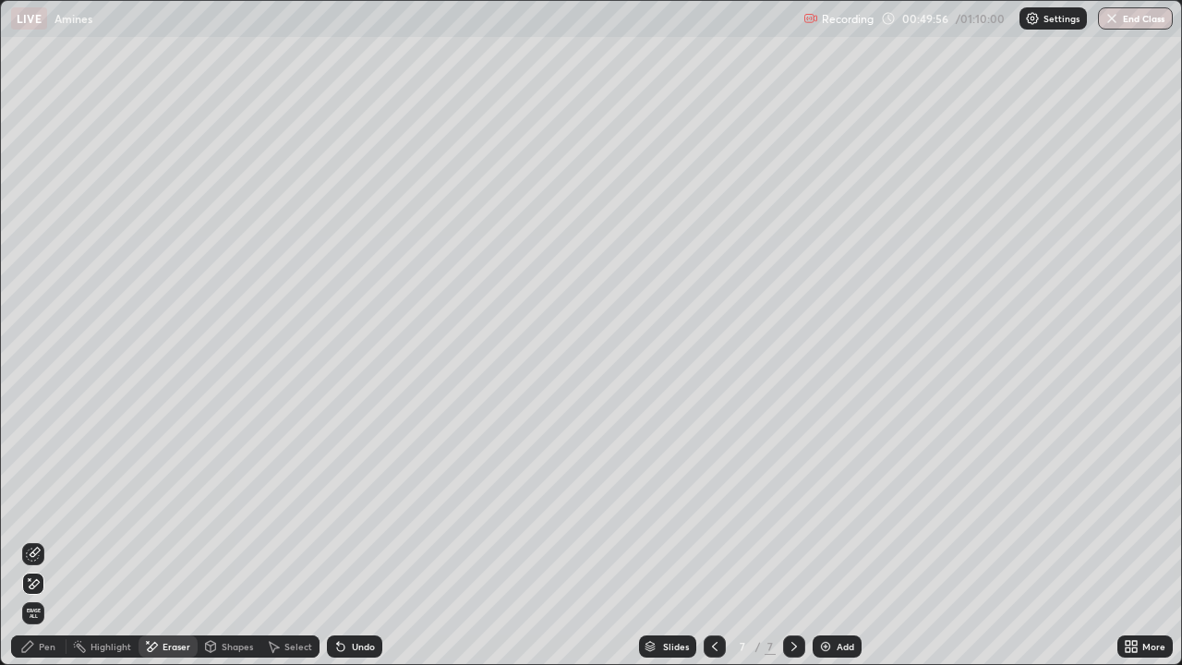
click at [30, 508] on icon at bounding box center [27, 646] width 15 height 15
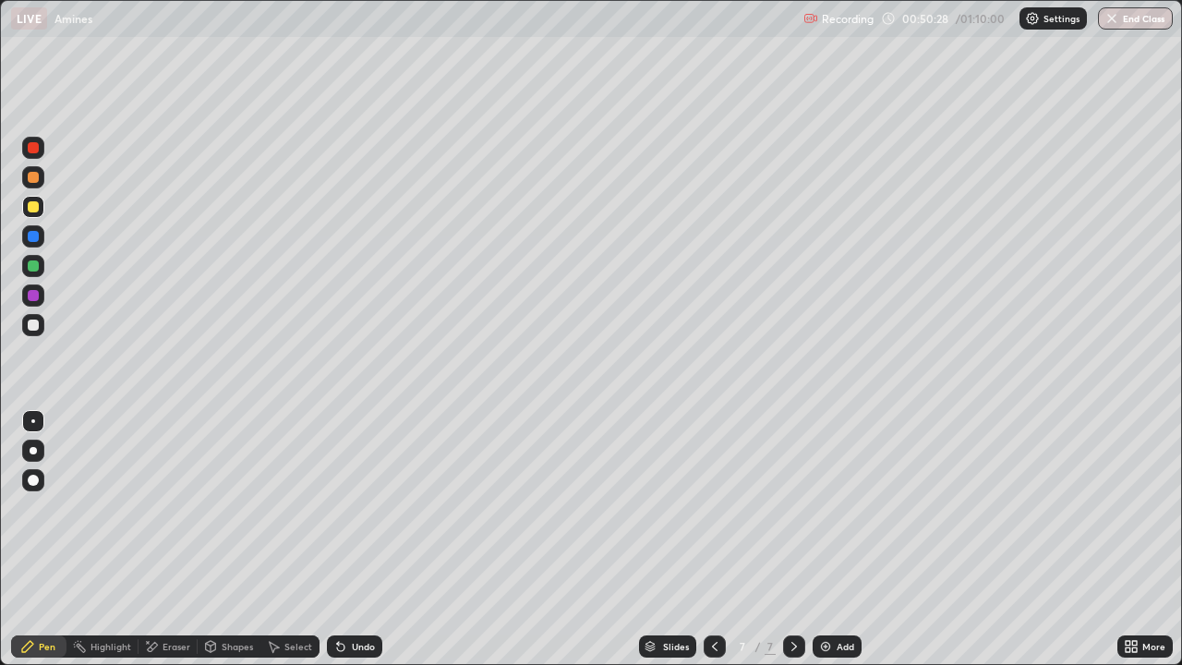
click at [159, 508] on div "Eraser" at bounding box center [168, 646] width 59 height 22
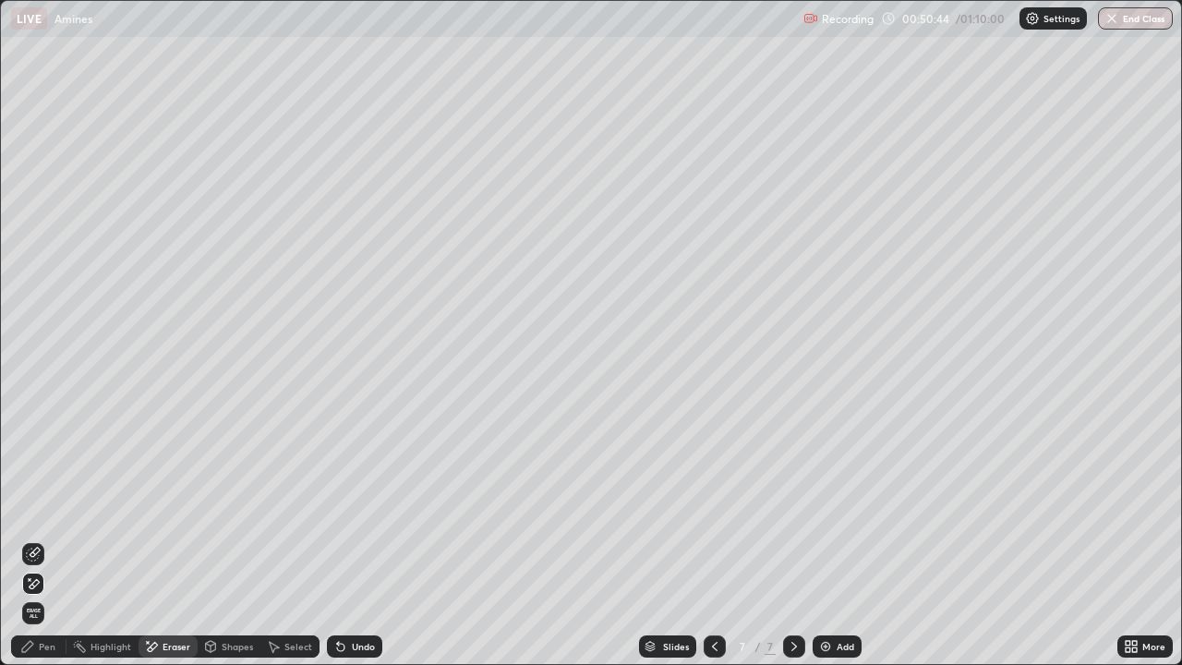
click at [40, 508] on div "Pen" at bounding box center [47, 646] width 17 height 9
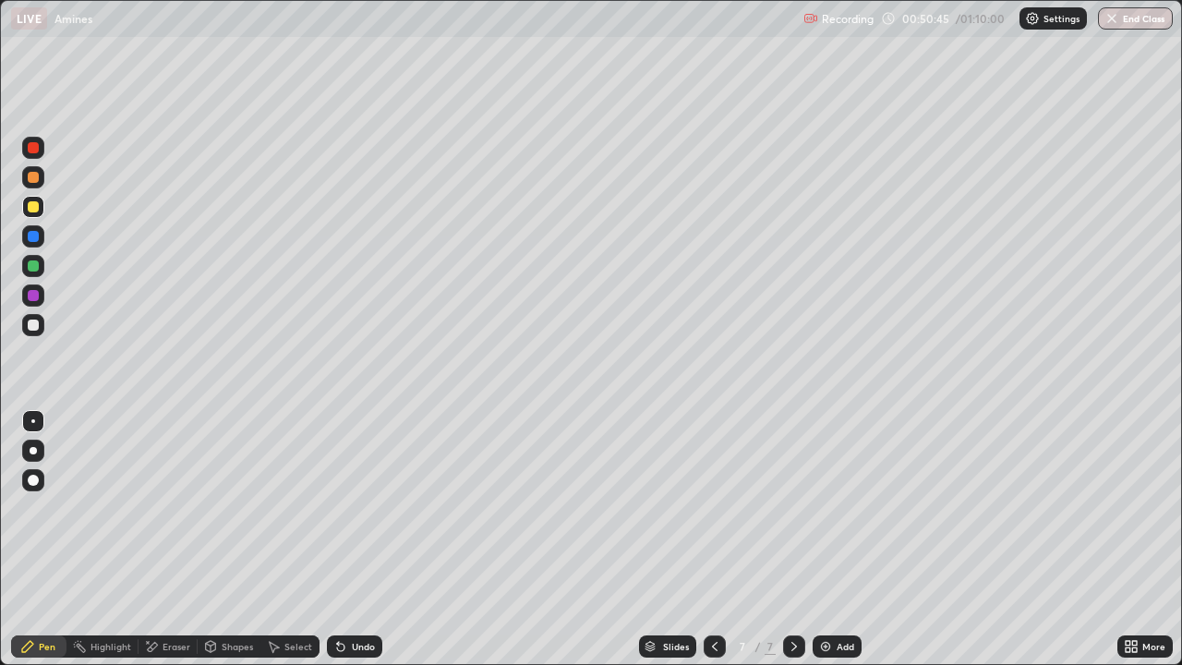
click at [26, 331] on div at bounding box center [33, 325] width 22 height 22
click at [161, 508] on div "Eraser" at bounding box center [168, 646] width 59 height 22
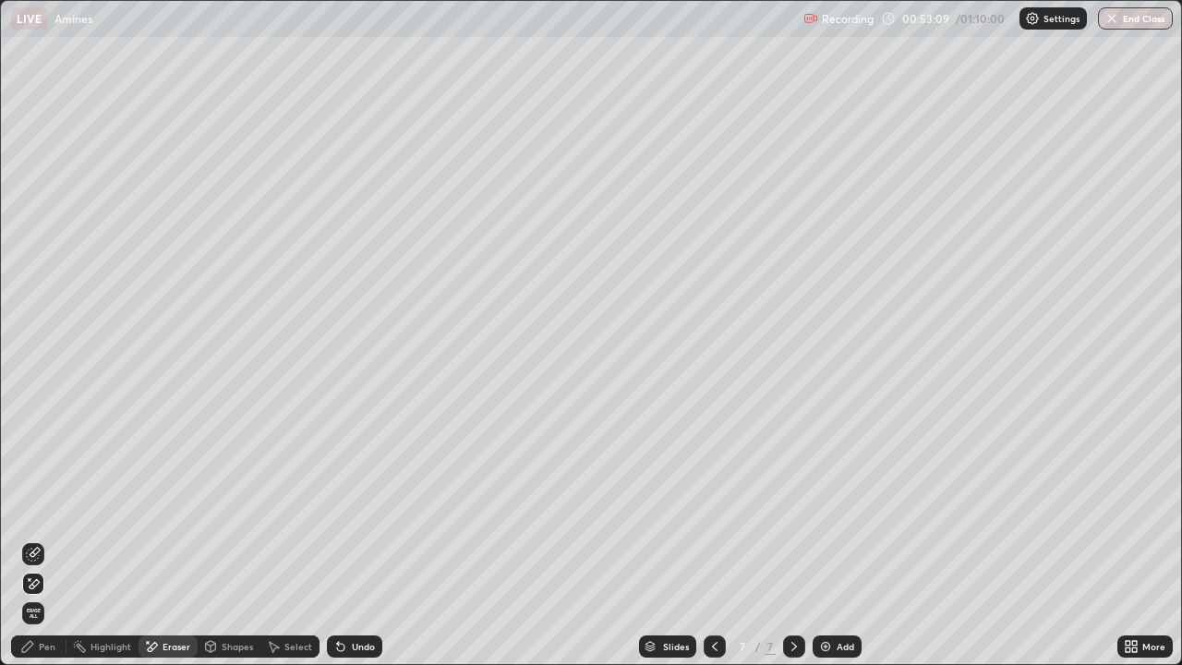
click at [163, 508] on div "Eraser" at bounding box center [177, 646] width 28 height 9
click at [32, 508] on icon at bounding box center [27, 646] width 15 height 15
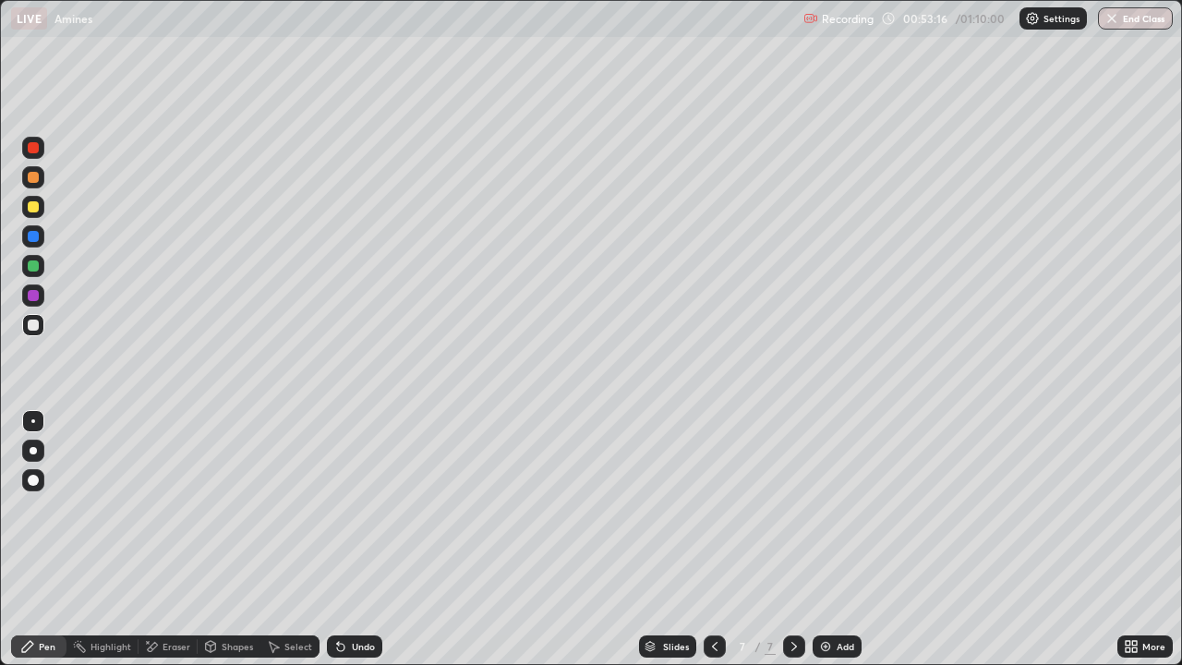
click at [163, 508] on div "Eraser" at bounding box center [177, 646] width 28 height 9
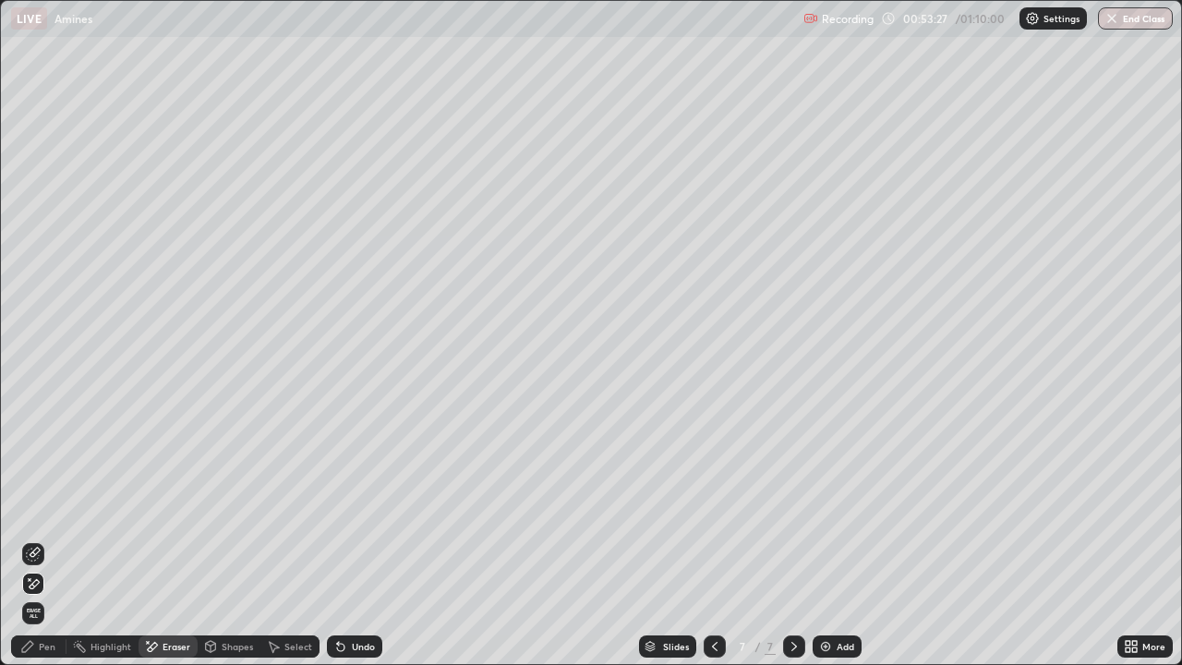
click at [39, 508] on div "Pen" at bounding box center [47, 646] width 17 height 9
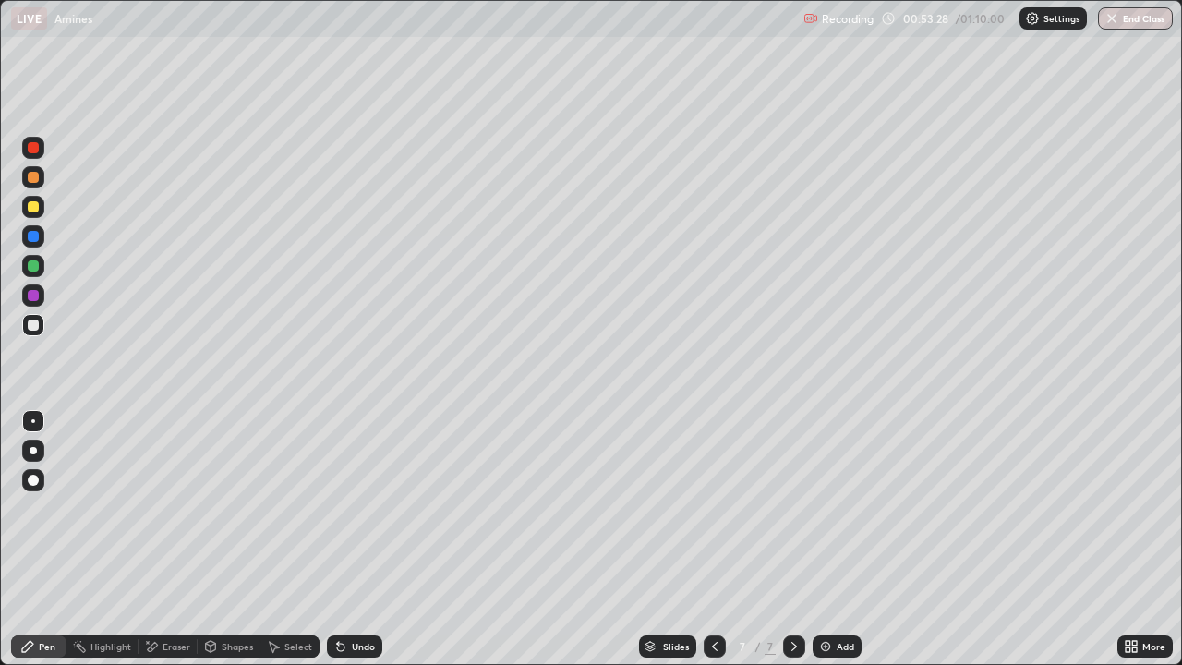
click at [32, 451] on div at bounding box center [33, 450] width 7 height 7
click at [30, 208] on div at bounding box center [33, 206] width 11 height 11
click at [33, 421] on div at bounding box center [33, 421] width 4 height 4
click at [34, 324] on div at bounding box center [33, 325] width 11 height 11
click at [154, 508] on icon at bounding box center [153, 646] width 10 height 9
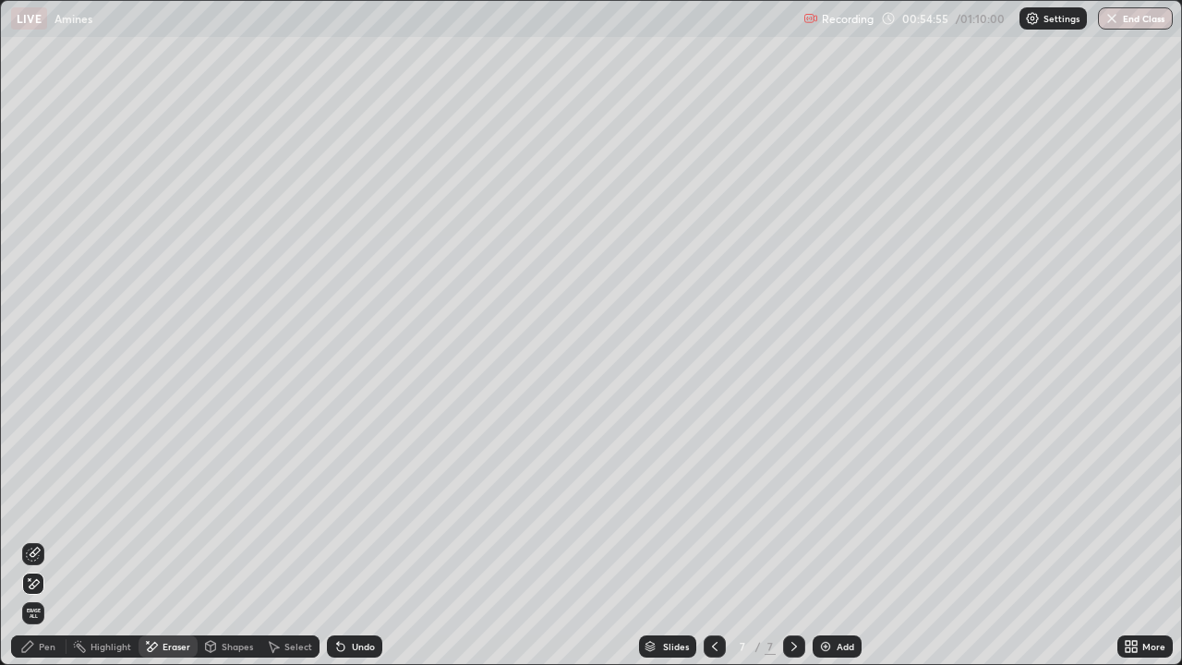
click at [47, 508] on div "Pen" at bounding box center [47, 646] width 17 height 9
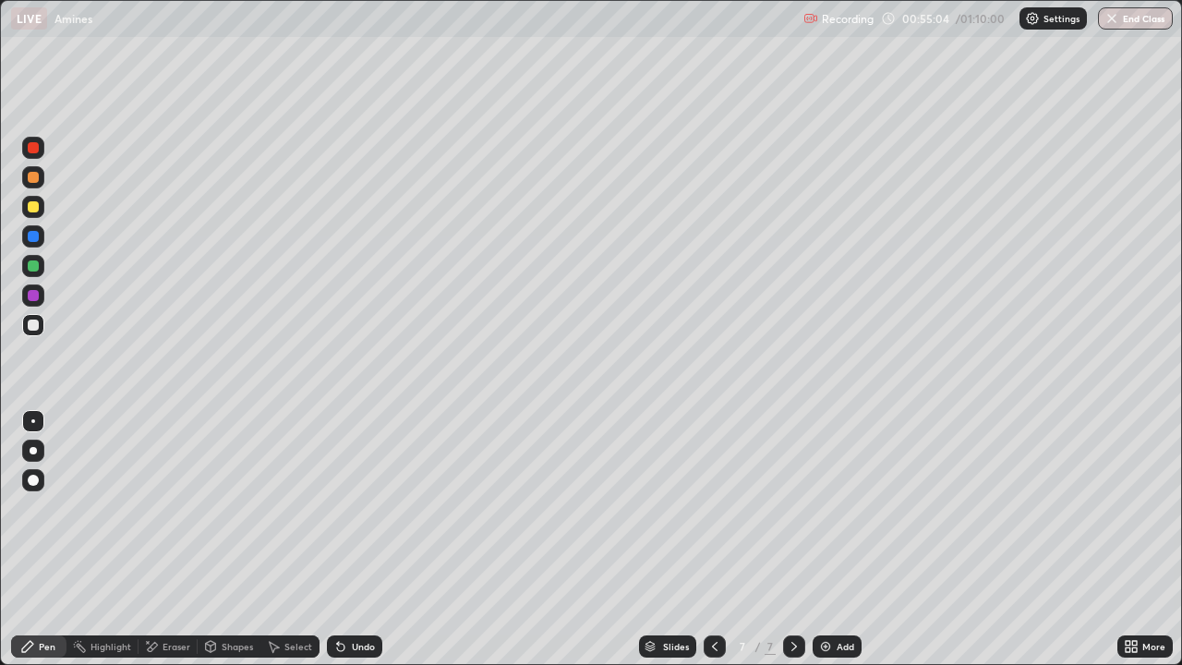
click at [175, 508] on div "Eraser" at bounding box center [168, 646] width 59 height 22
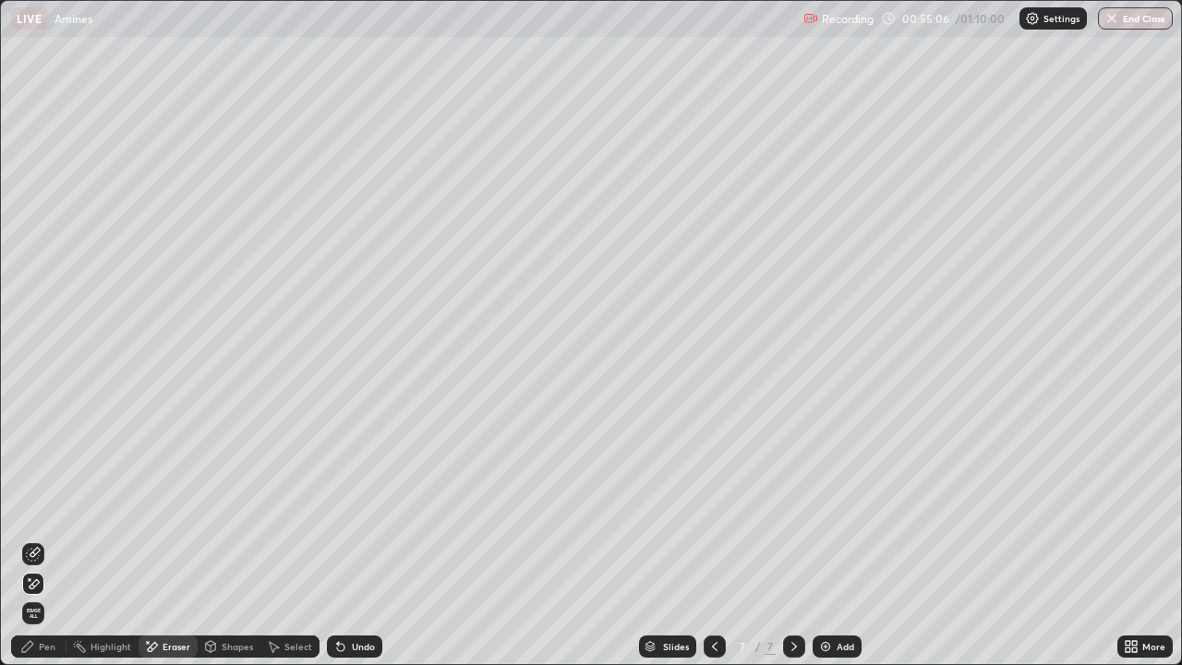
click at [38, 508] on div "Pen" at bounding box center [38, 646] width 55 height 22
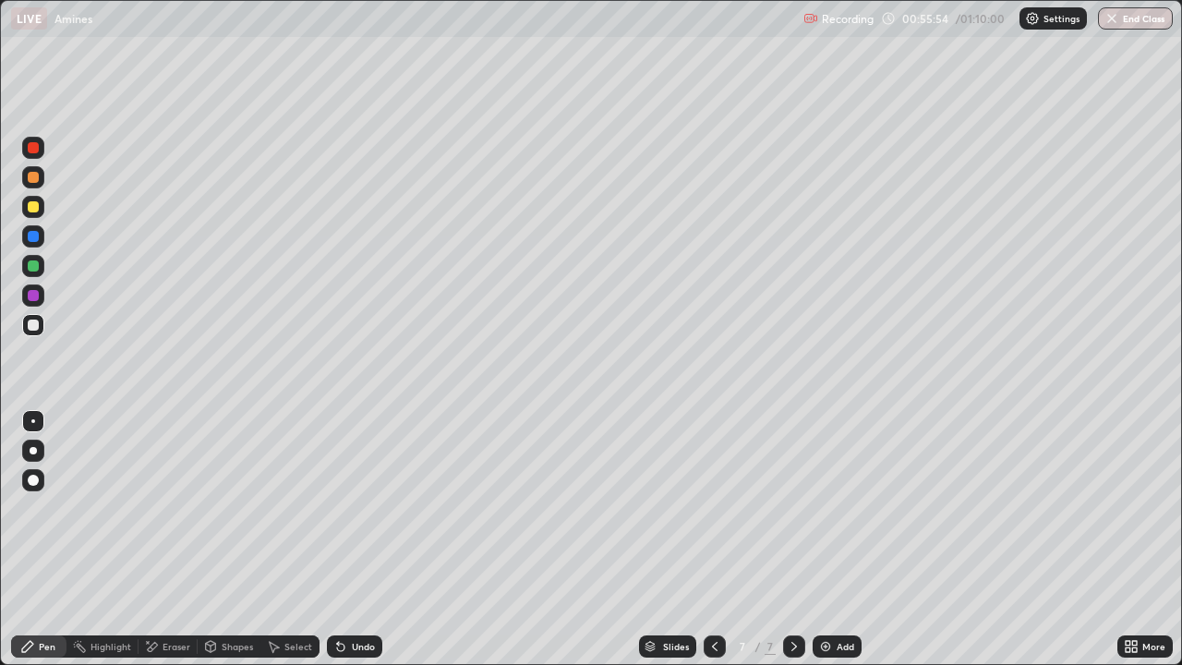
click at [178, 508] on div "Eraser" at bounding box center [177, 646] width 28 height 9
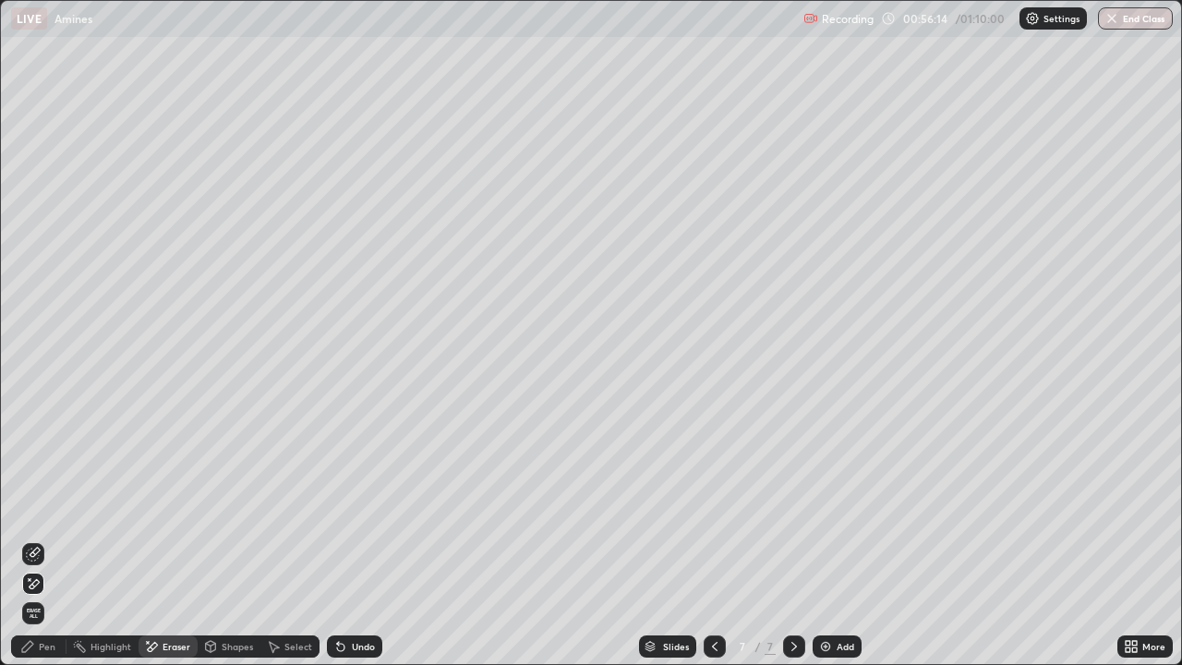
click at [45, 508] on div "Pen" at bounding box center [47, 646] width 17 height 9
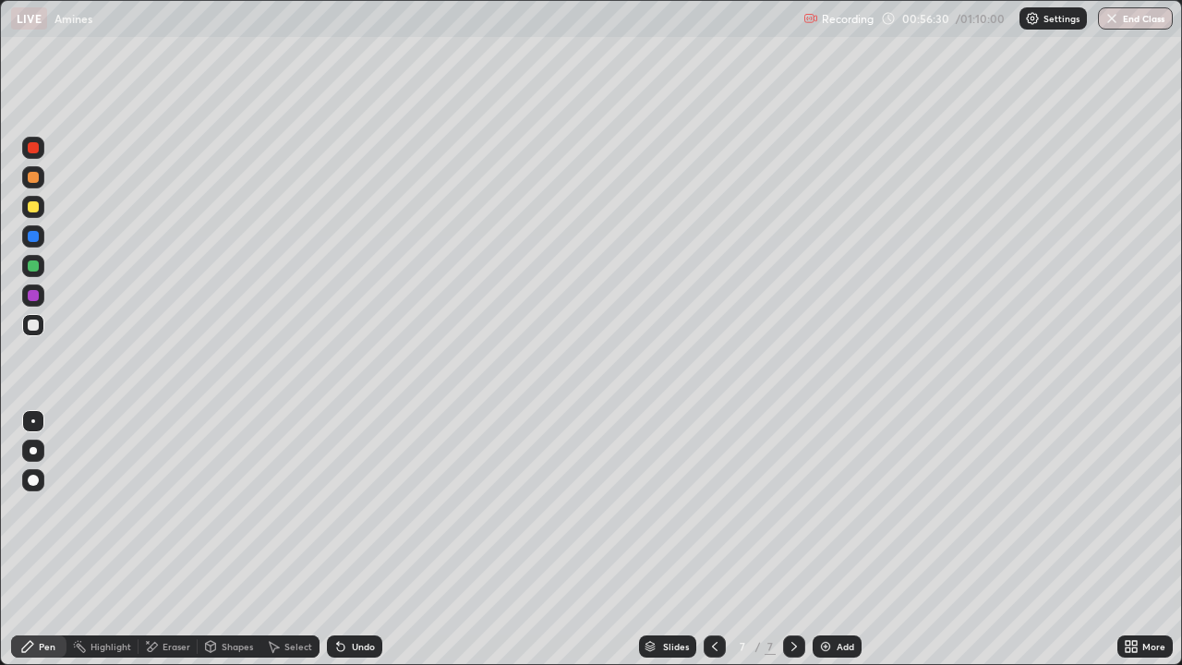
click at [30, 452] on div at bounding box center [33, 450] width 7 height 7
click at [33, 421] on div at bounding box center [33, 421] width 4 height 4
click at [34, 266] on div at bounding box center [33, 265] width 11 height 11
click at [33, 451] on div at bounding box center [33, 450] width 7 height 7
click at [160, 508] on div "Eraser" at bounding box center [168, 646] width 59 height 22
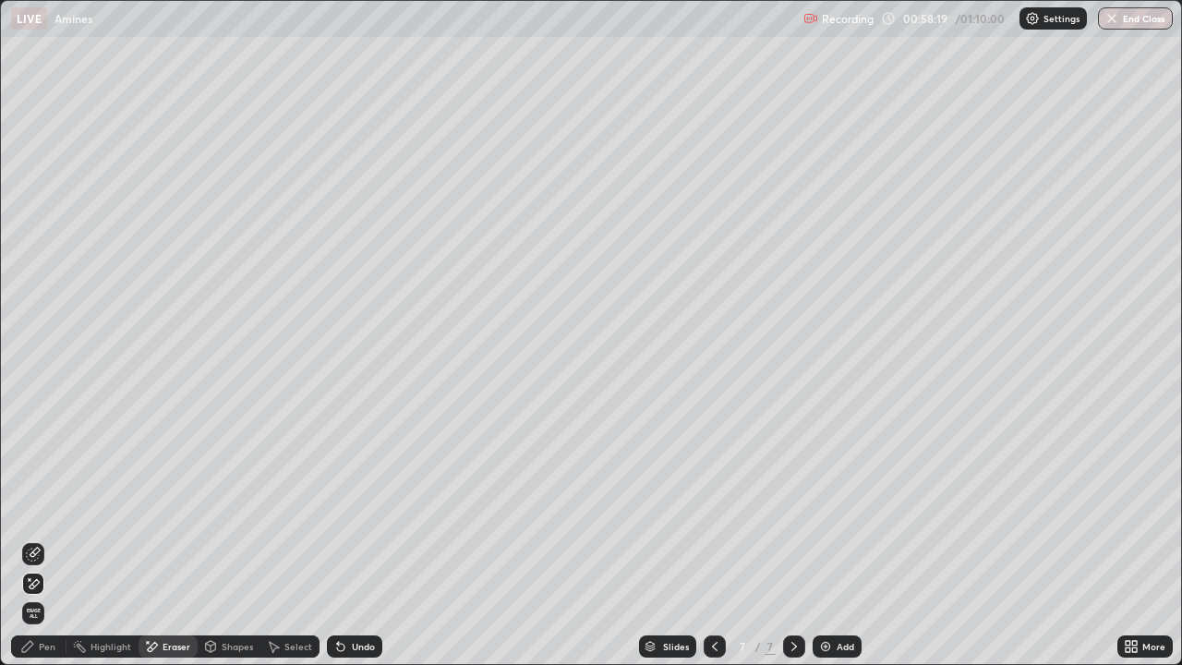
click at [34, 508] on icon at bounding box center [27, 646] width 15 height 15
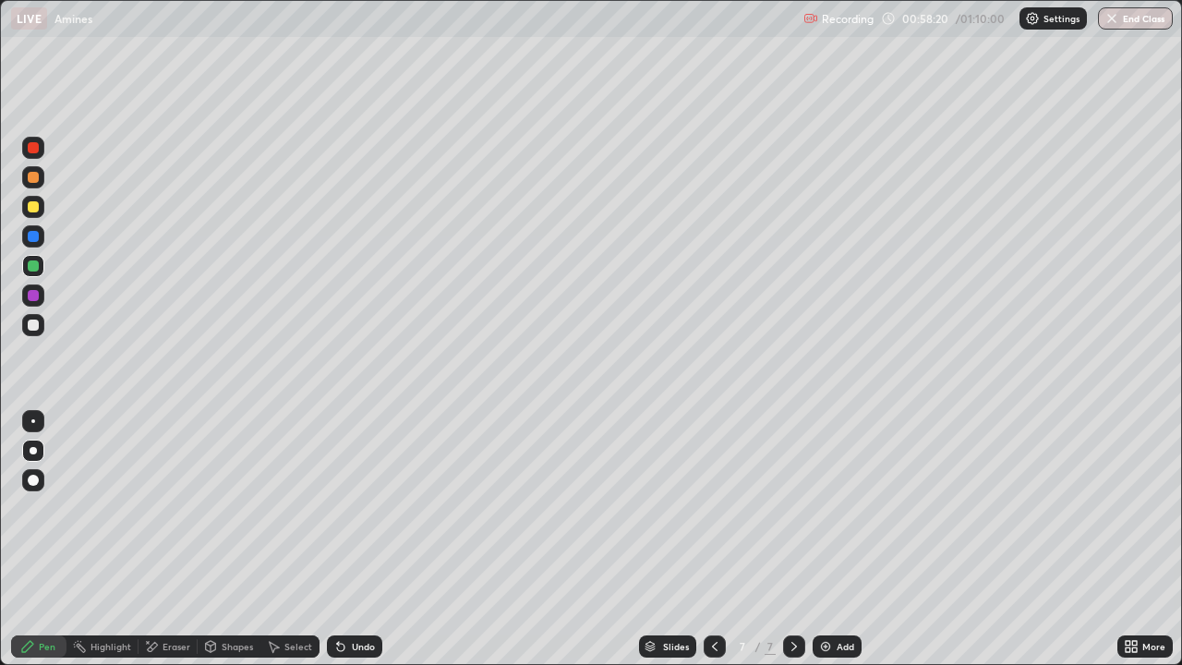
click at [33, 421] on div at bounding box center [33, 421] width 4 height 4
click at [33, 326] on div at bounding box center [33, 325] width 11 height 11
click at [162, 508] on div "Eraser" at bounding box center [168, 646] width 59 height 22
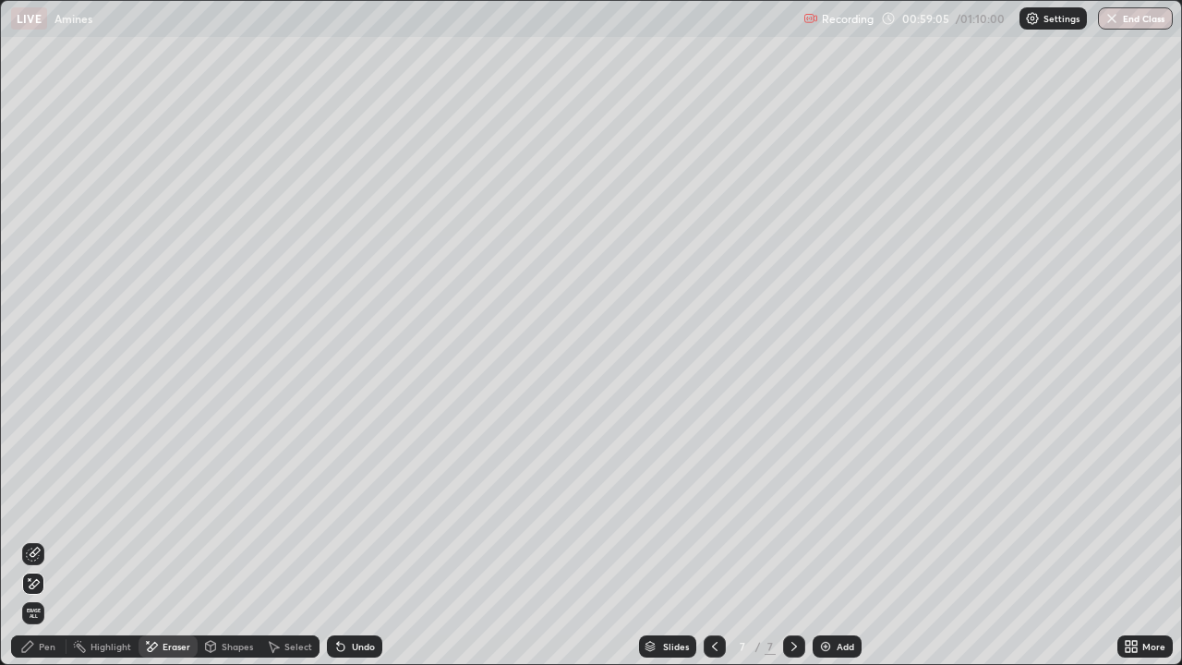
click at [39, 508] on div "Pen" at bounding box center [47, 646] width 17 height 9
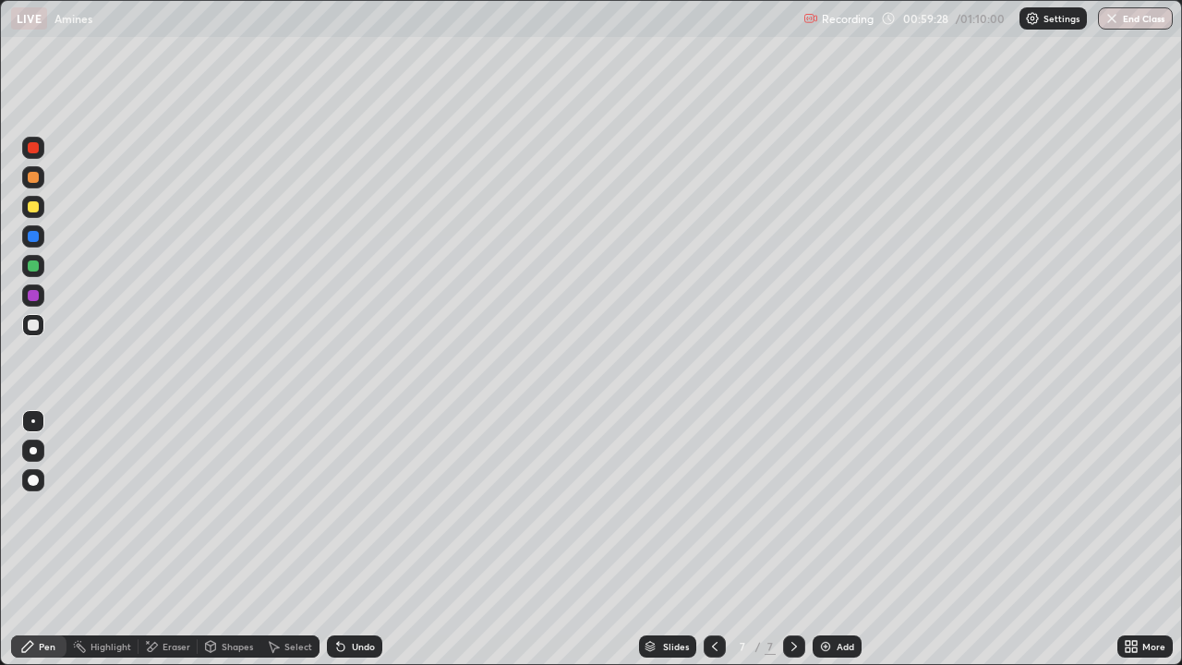
click at [163, 508] on div "Eraser" at bounding box center [177, 646] width 28 height 9
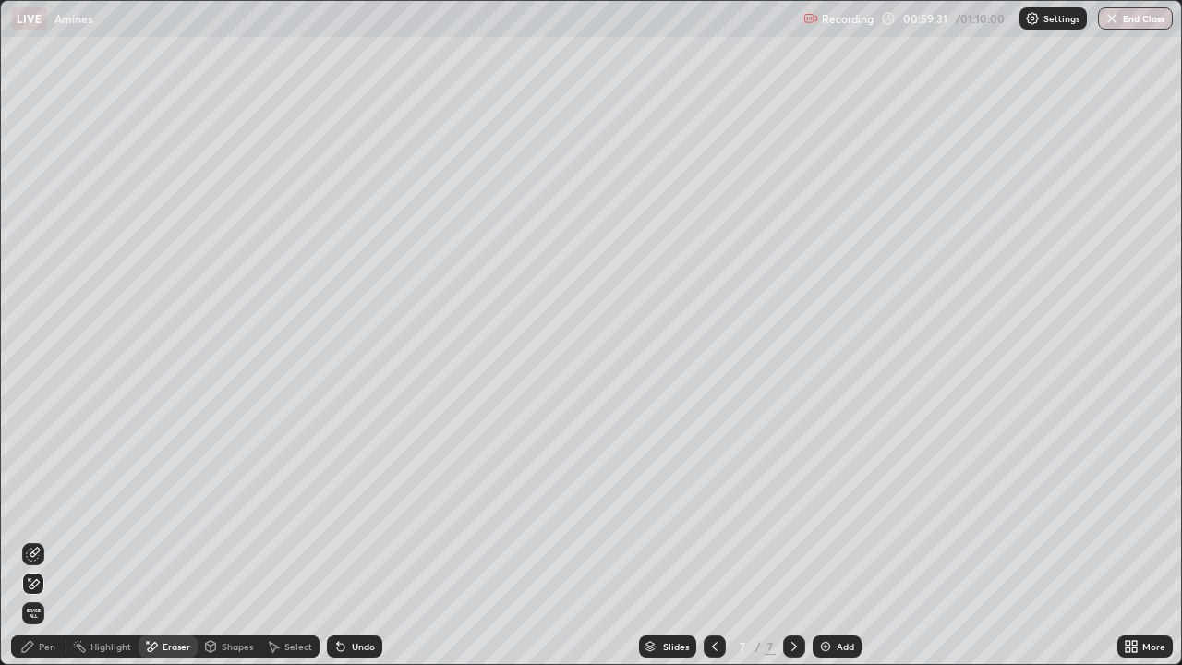
click at [42, 508] on div "Pen" at bounding box center [47, 646] width 17 height 9
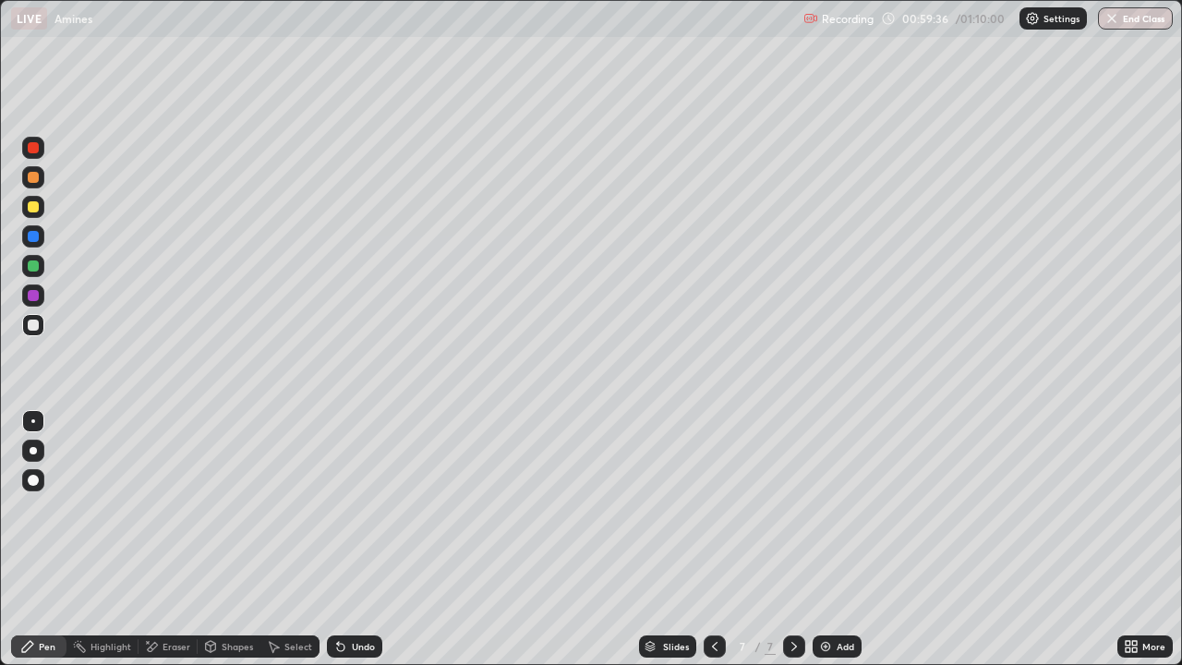
click at [170, 508] on div "Eraser" at bounding box center [177, 646] width 28 height 9
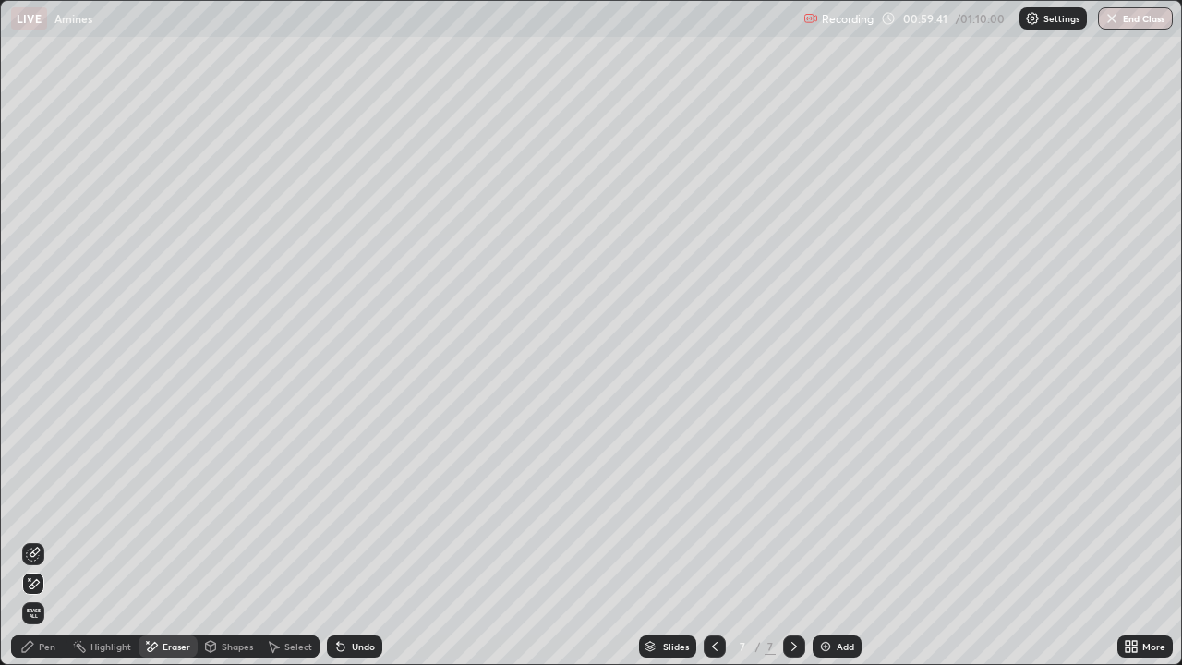
click at [48, 508] on div "Pen" at bounding box center [47, 646] width 17 height 9
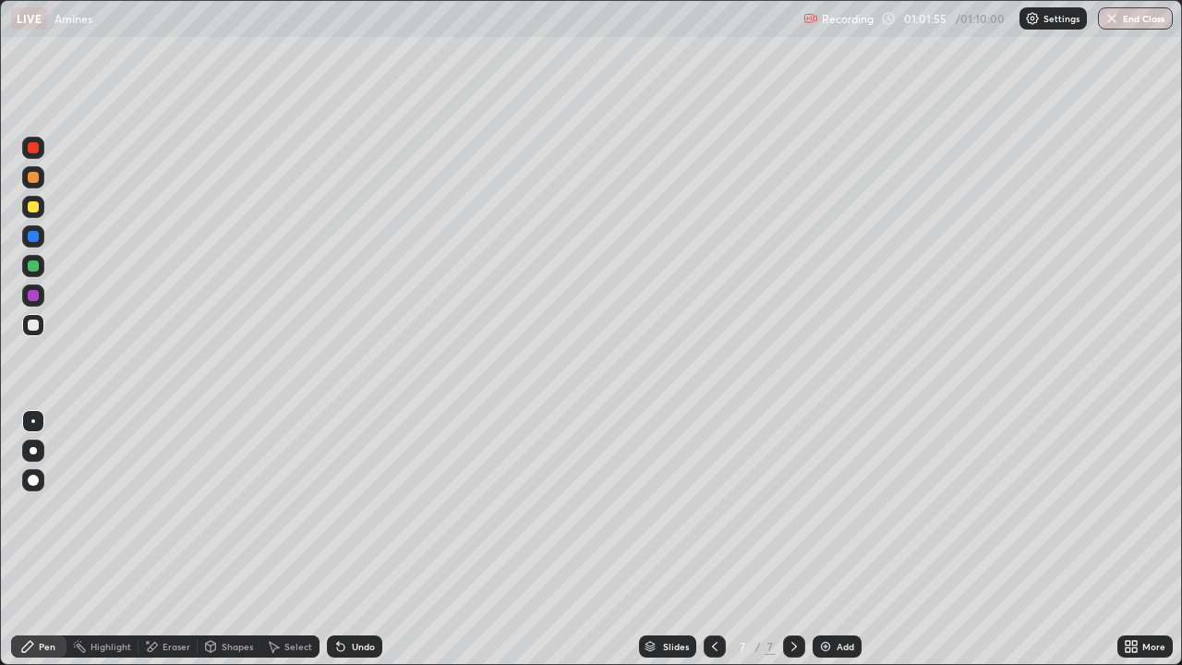
click at [165, 508] on div "Eraser" at bounding box center [177, 646] width 28 height 9
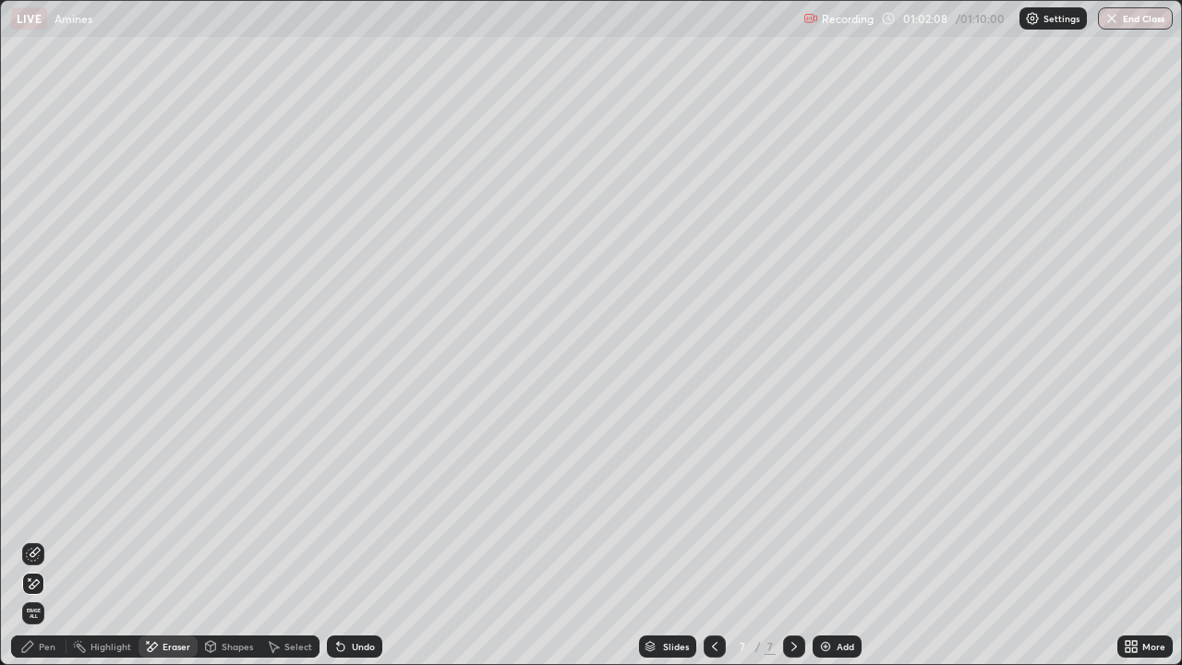
click at [33, 508] on icon at bounding box center [27, 646] width 15 height 15
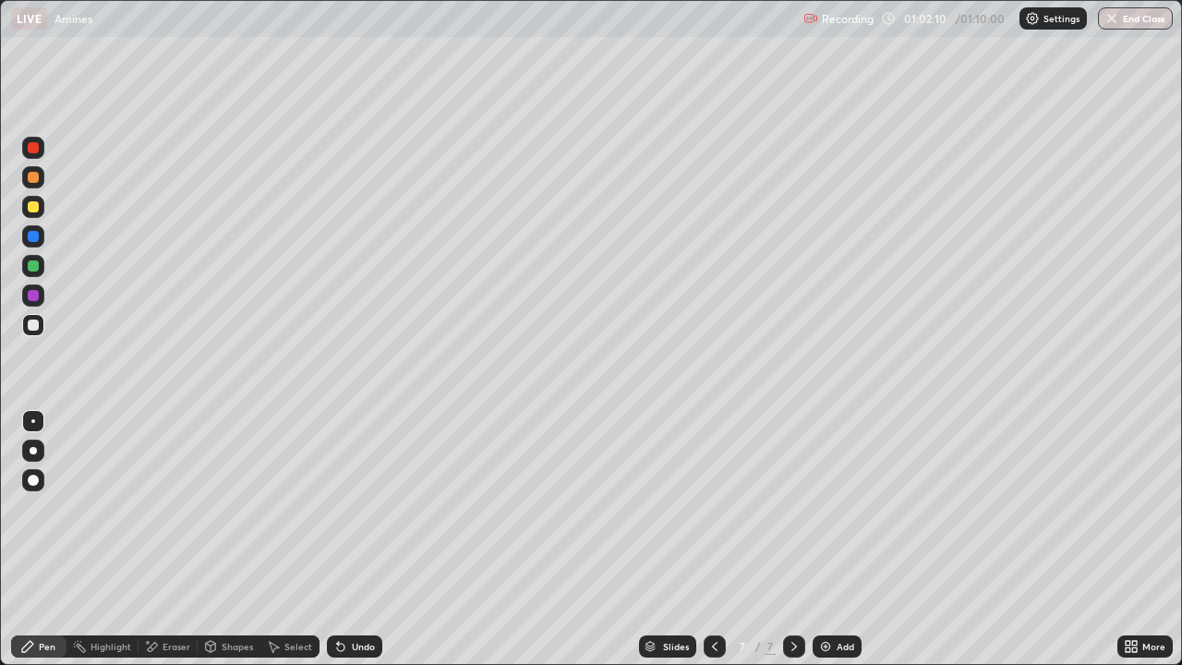
click at [159, 508] on div "Eraser" at bounding box center [168, 646] width 59 height 22
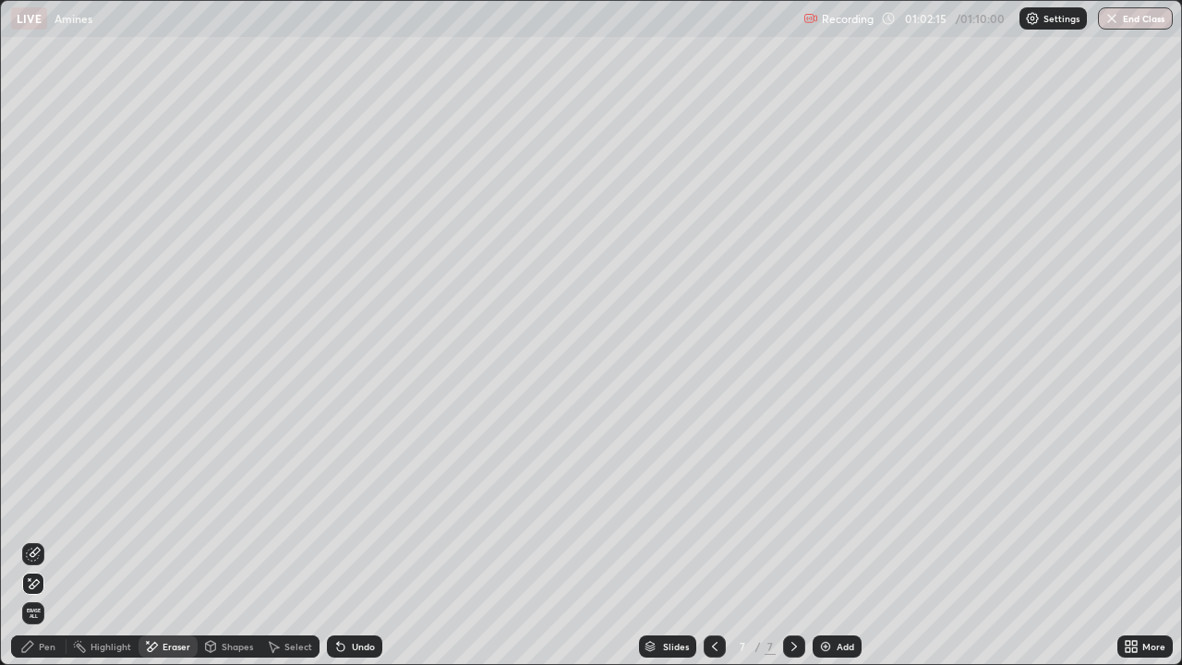
click at [40, 508] on div "Pen" at bounding box center [47, 646] width 17 height 9
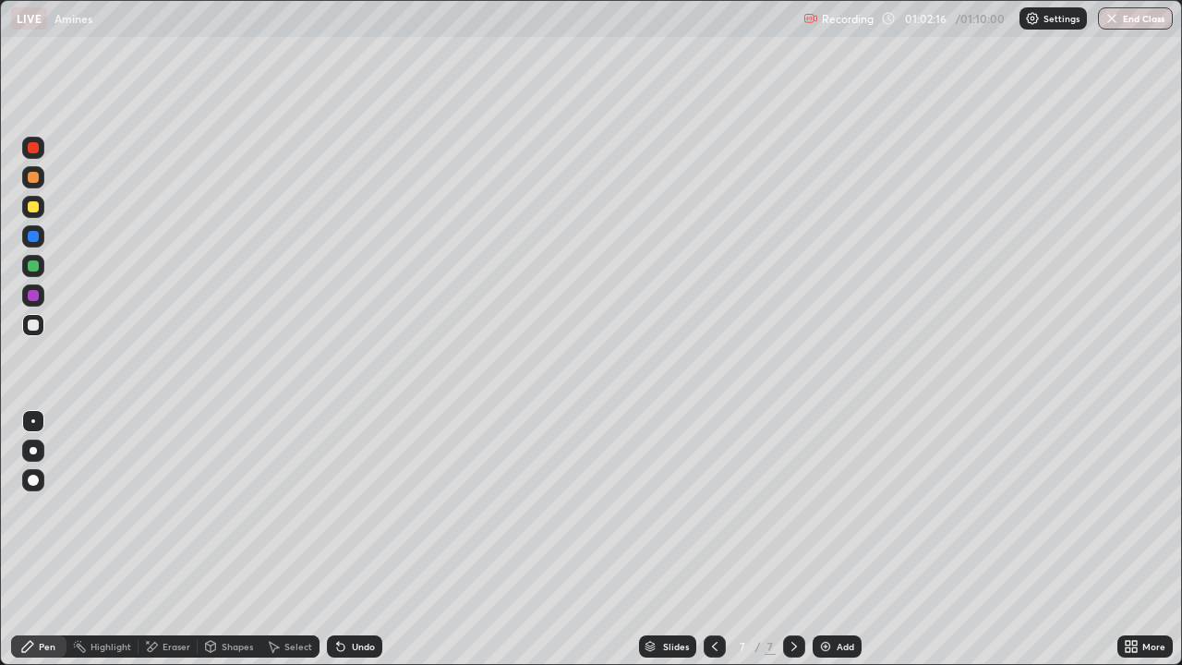
click at [38, 205] on div at bounding box center [33, 206] width 11 height 11
click at [33, 451] on div at bounding box center [33, 450] width 7 height 7
click at [163, 508] on div "Eraser" at bounding box center [177, 646] width 28 height 9
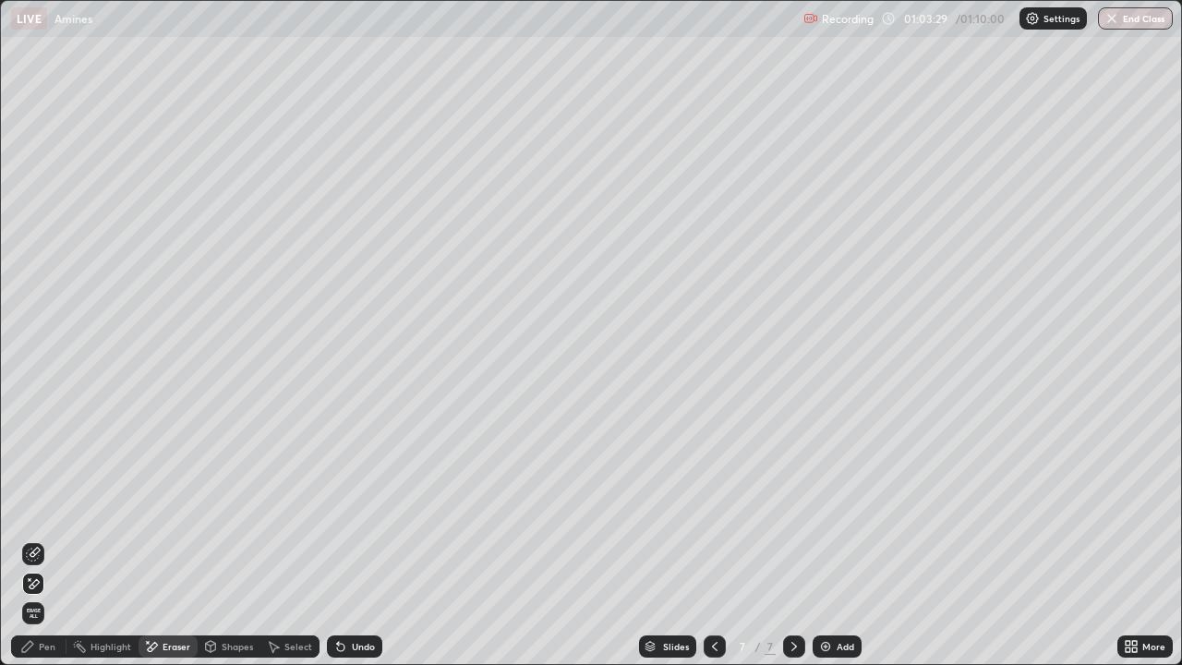
click at [42, 508] on div "Pen" at bounding box center [47, 646] width 17 height 9
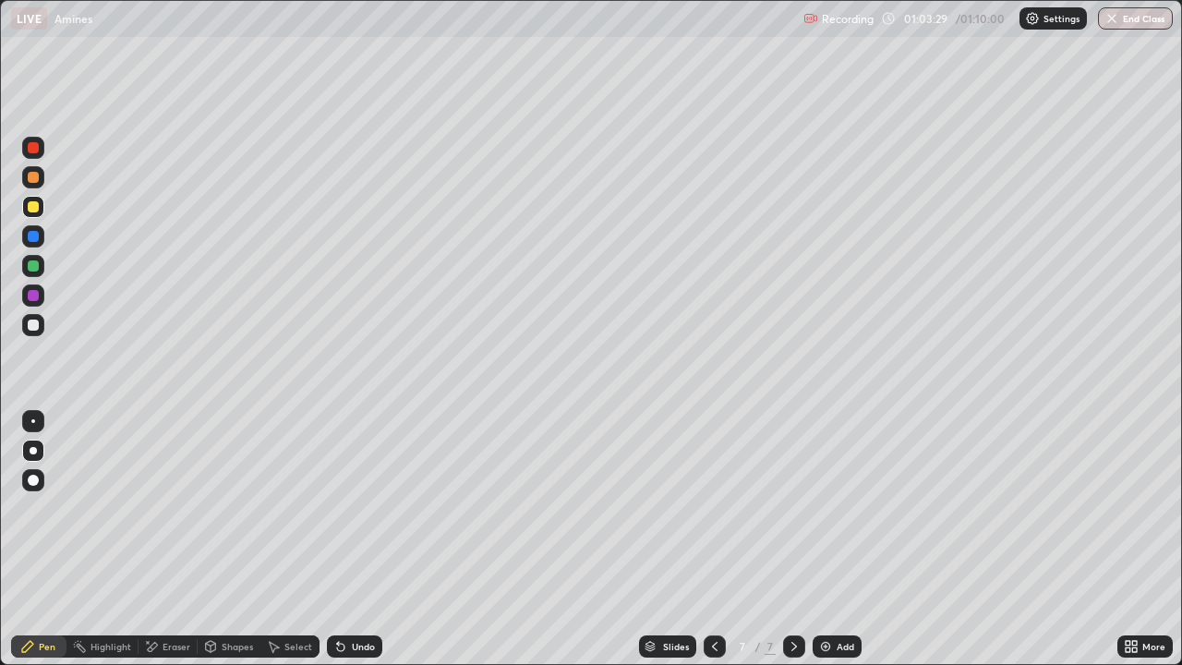
click at [33, 421] on div at bounding box center [33, 421] width 4 height 4
click at [1140, 24] on button "End Class" at bounding box center [1135, 18] width 75 height 22
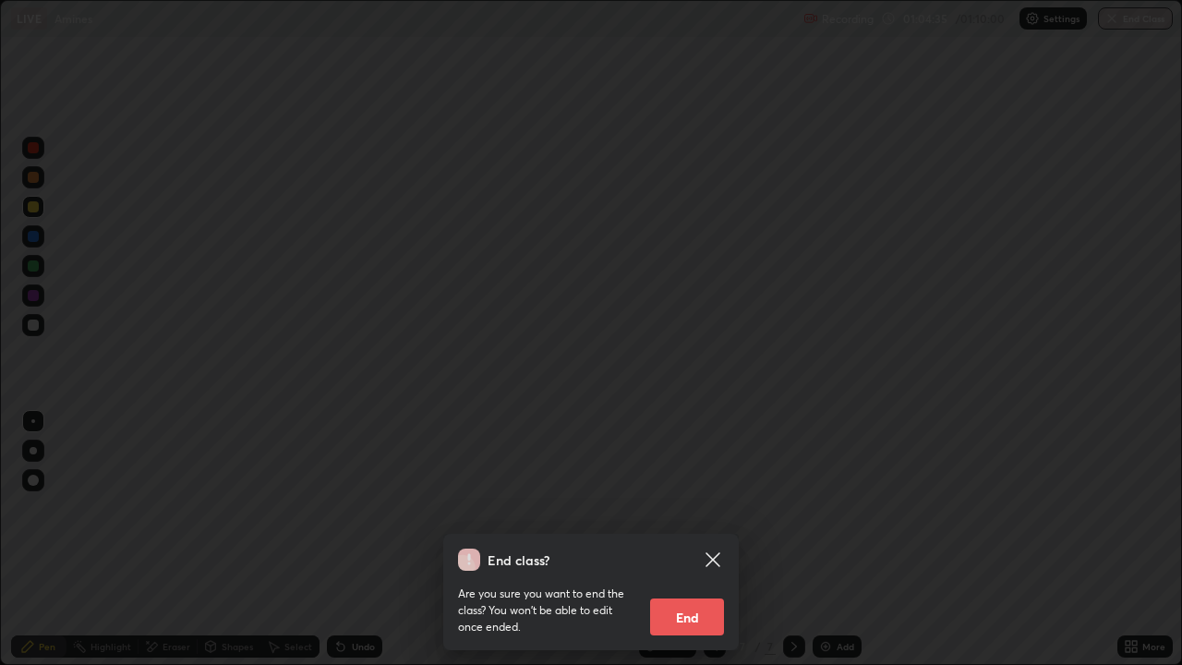
click at [693, 508] on button "End" at bounding box center [687, 616] width 74 height 37
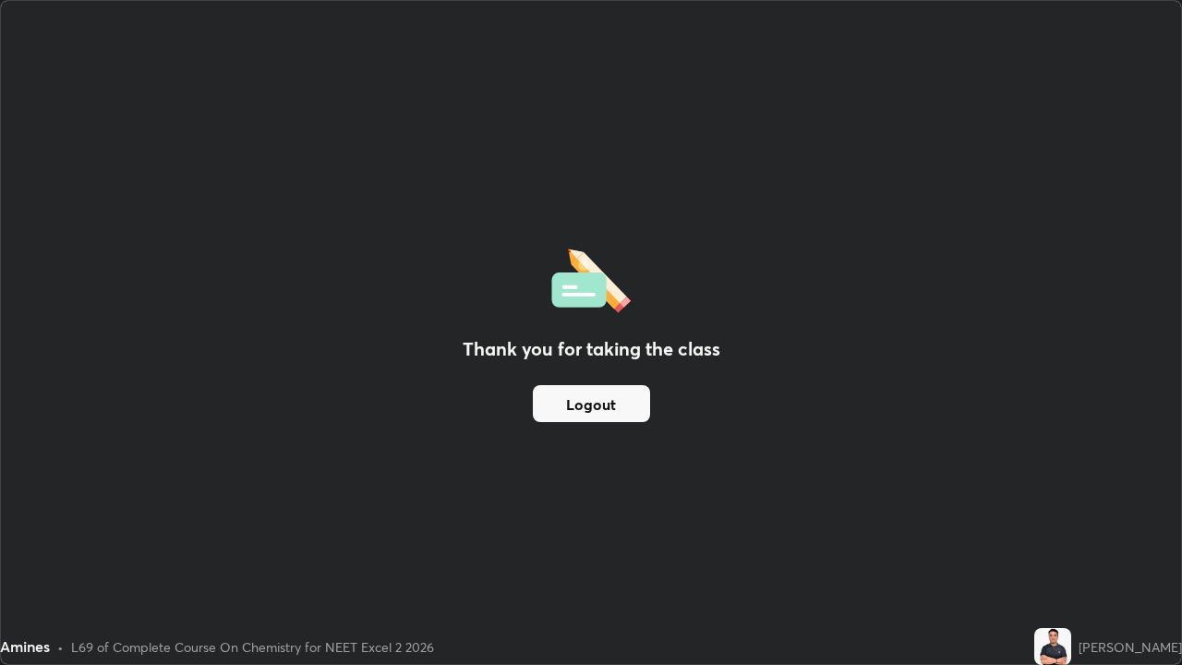
click at [607, 407] on button "Logout" at bounding box center [591, 403] width 117 height 37
click at [607, 397] on button "Logout" at bounding box center [591, 403] width 117 height 37
